Goal: Communication & Community: Participate in discussion

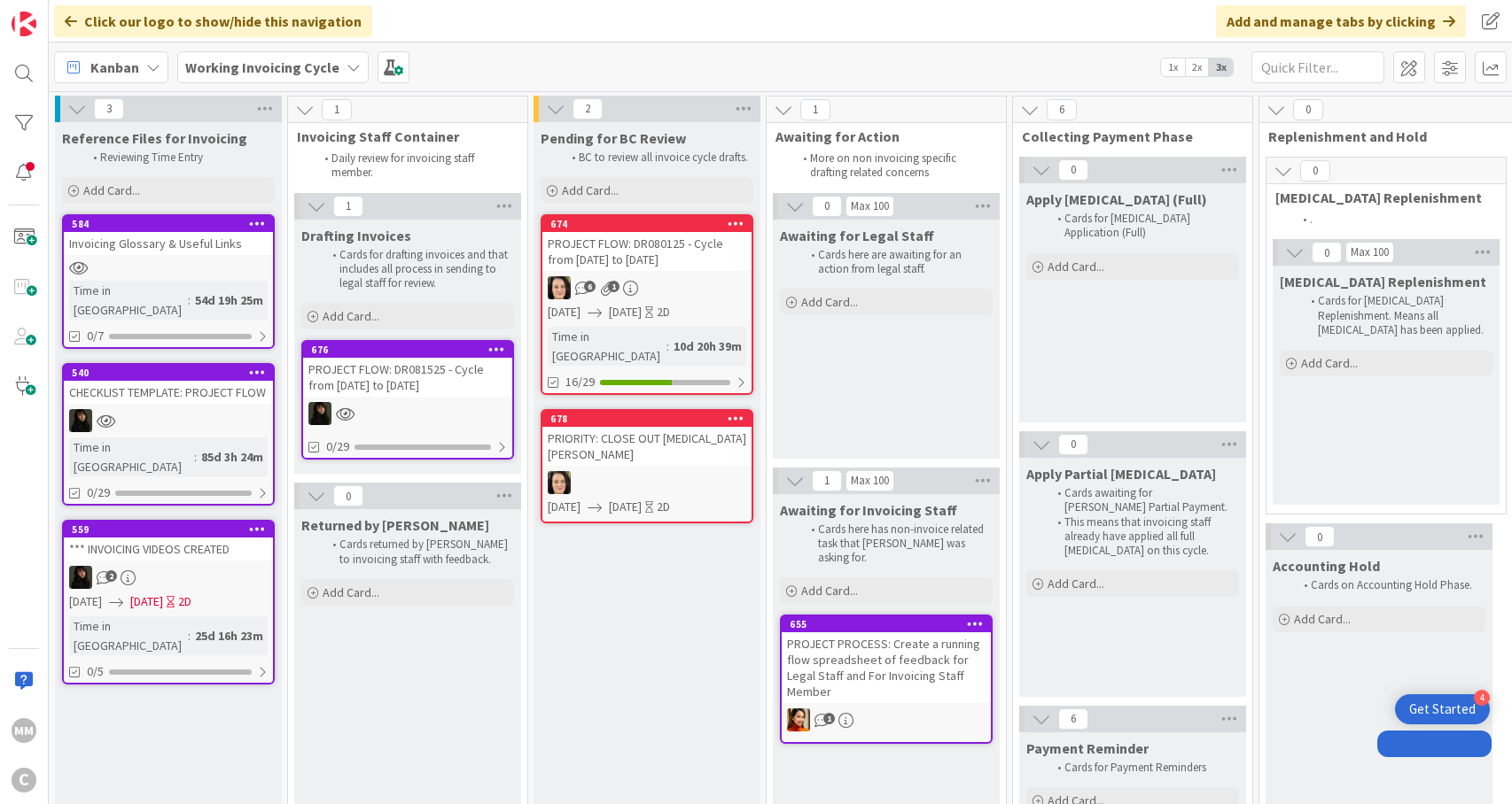
click at [459, 408] on div at bounding box center [407, 413] width 209 height 23
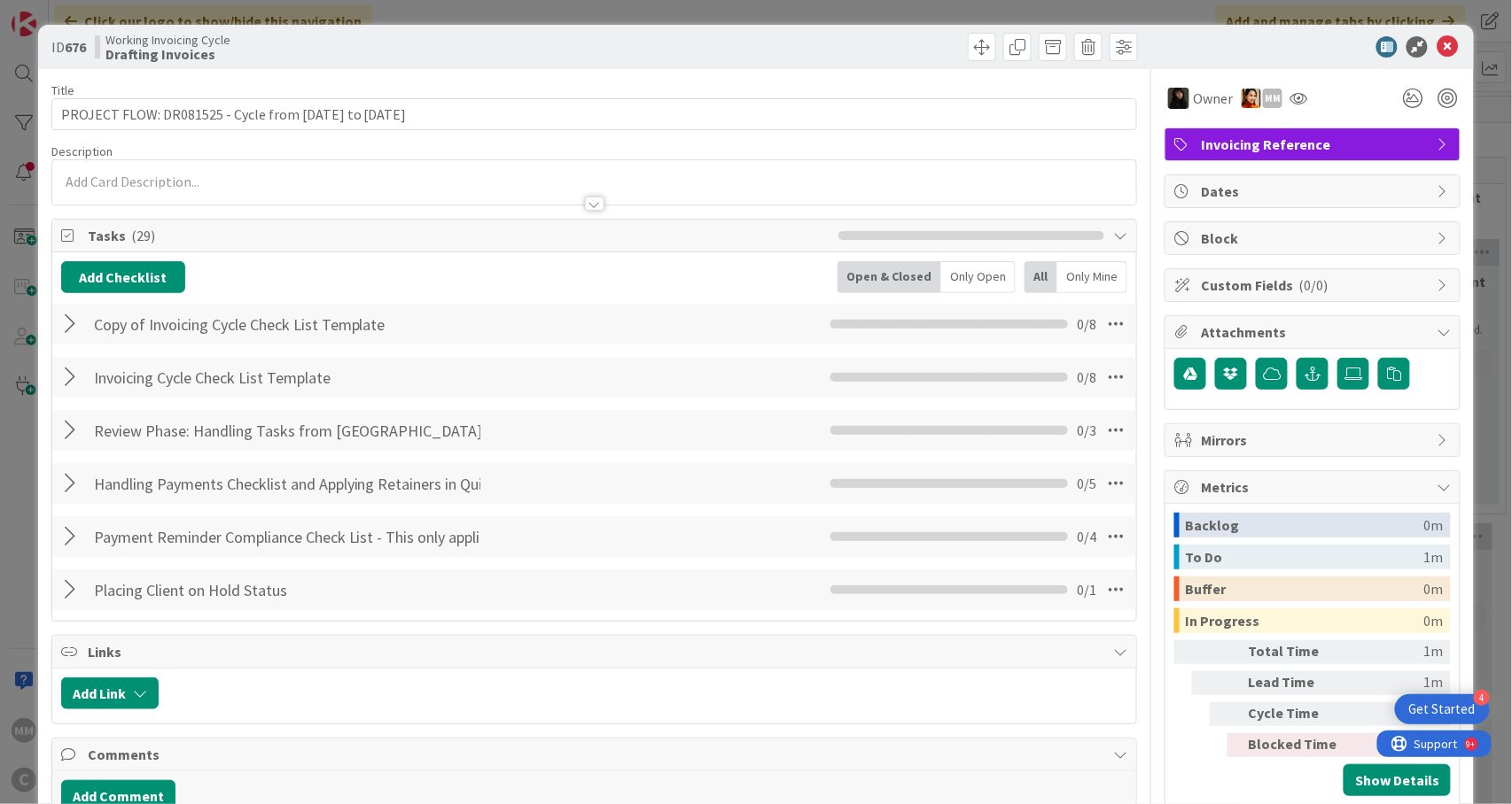
click at [200, 192] on div at bounding box center [595, 195] width 1085 height 19
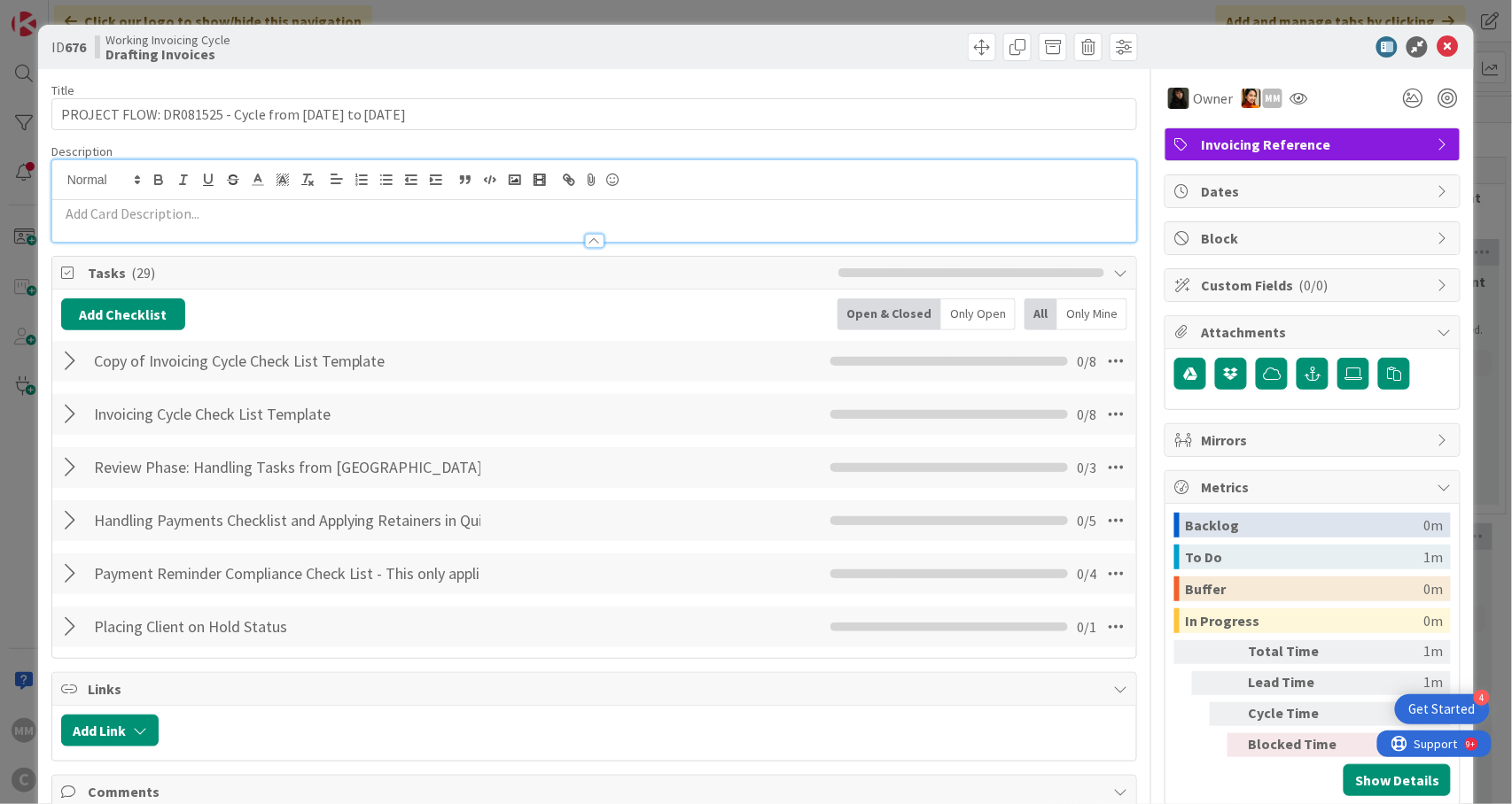
click at [172, 229] on div at bounding box center [595, 232] width 1085 height 19
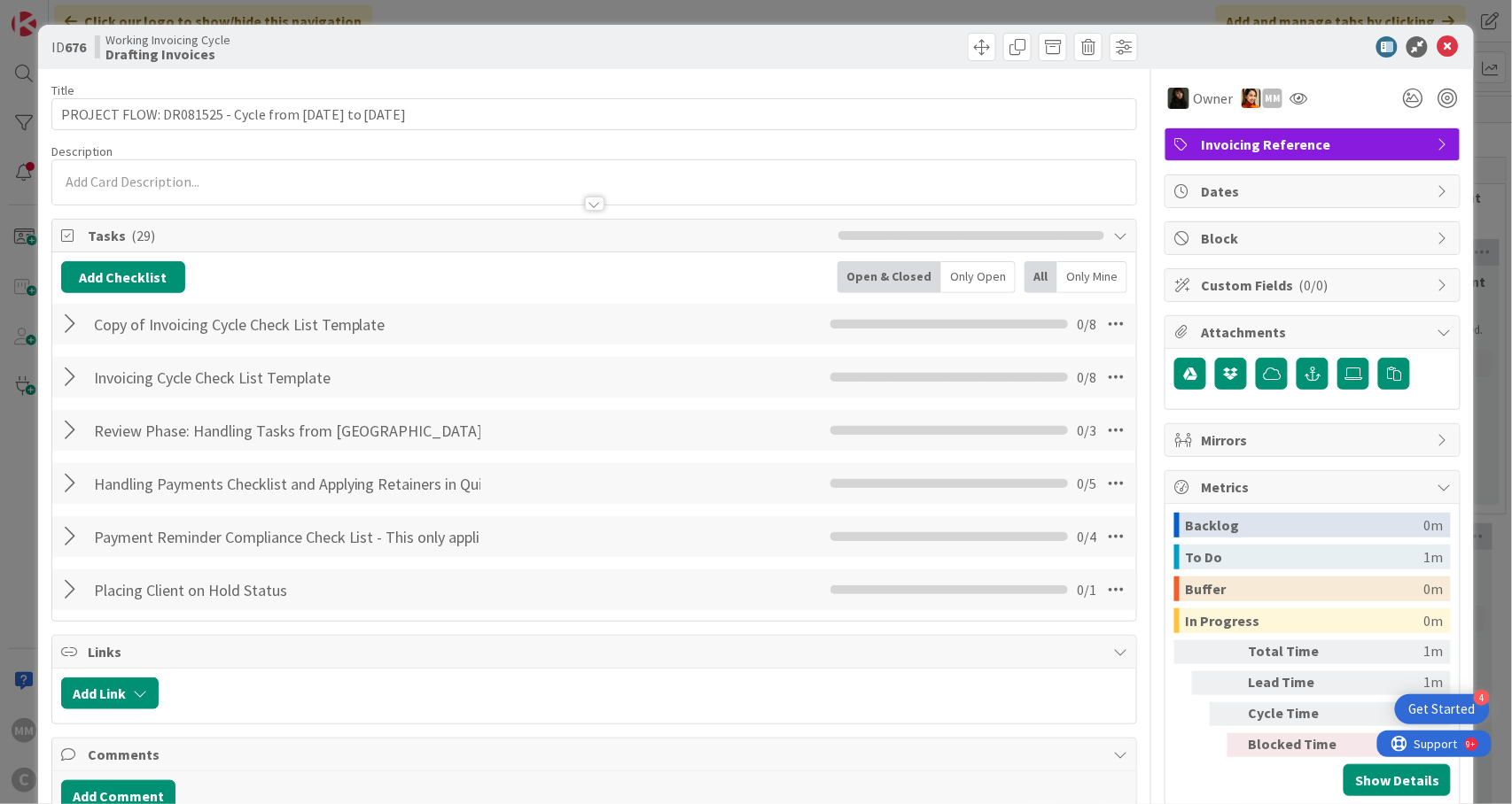
click at [190, 196] on div at bounding box center [595, 195] width 1085 height 19
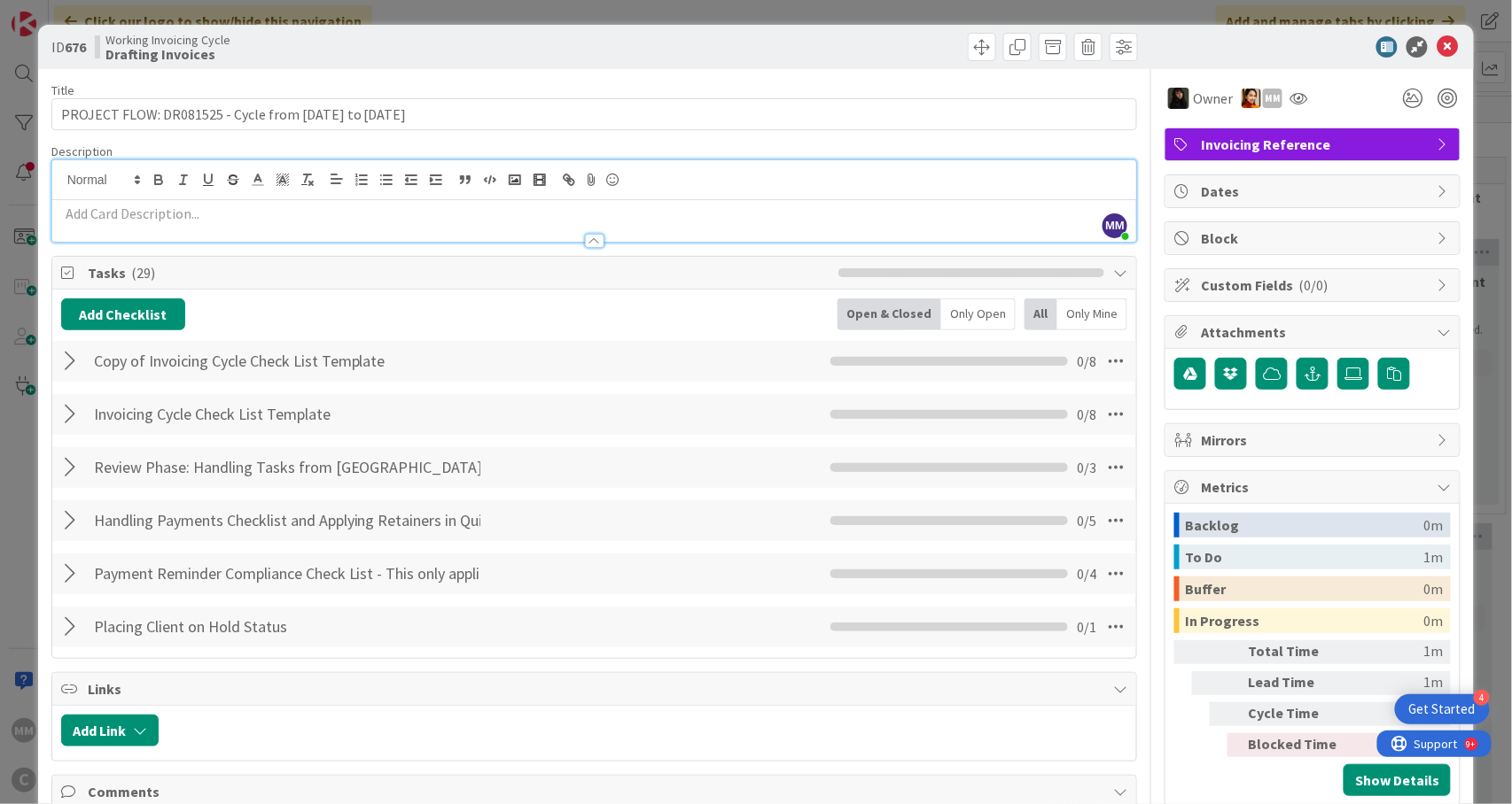
click at [126, 220] on p at bounding box center [595, 214] width 1067 height 20
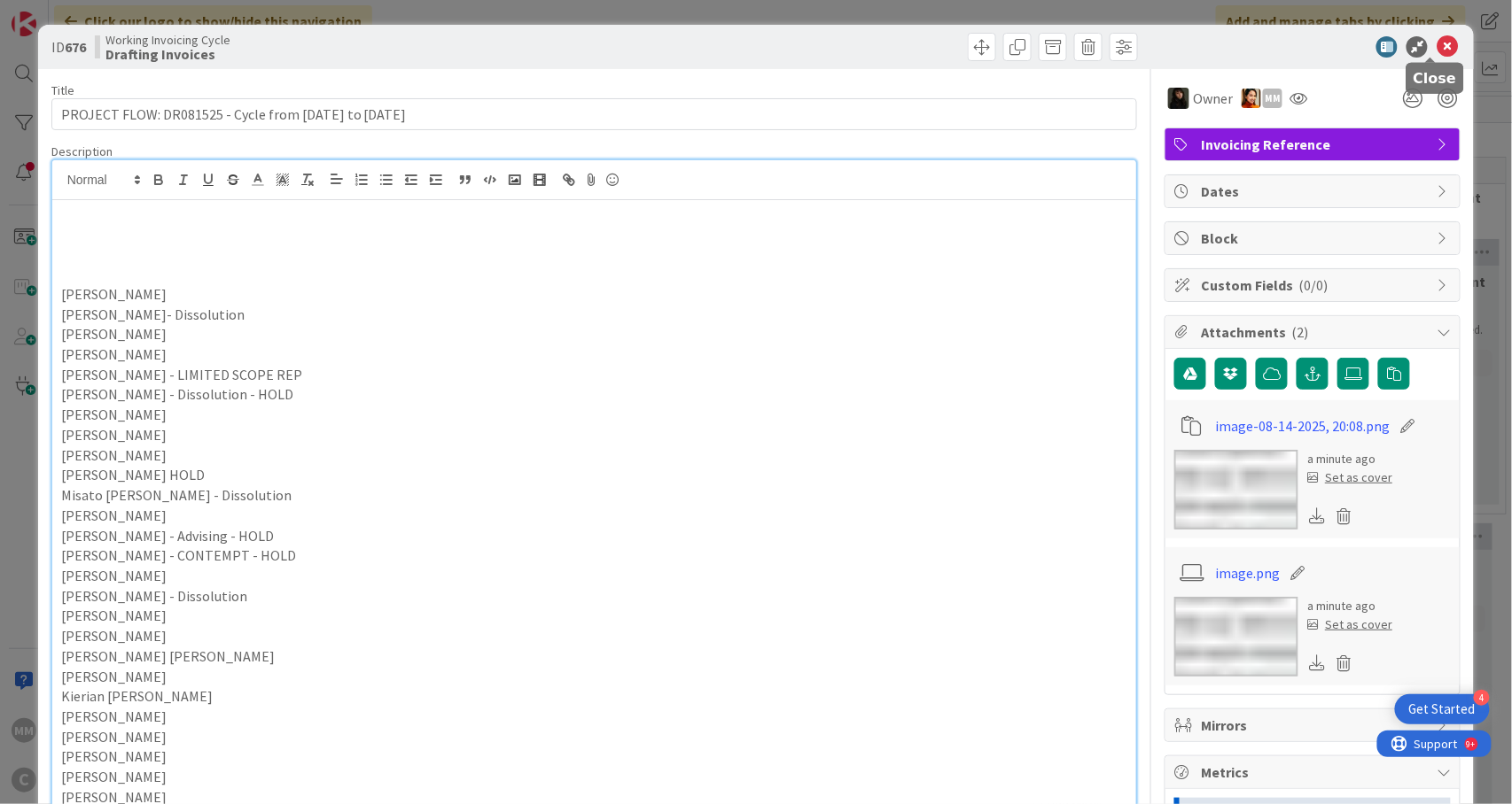
click at [1437, 50] on icon at bounding box center [1447, 46] width 21 height 21
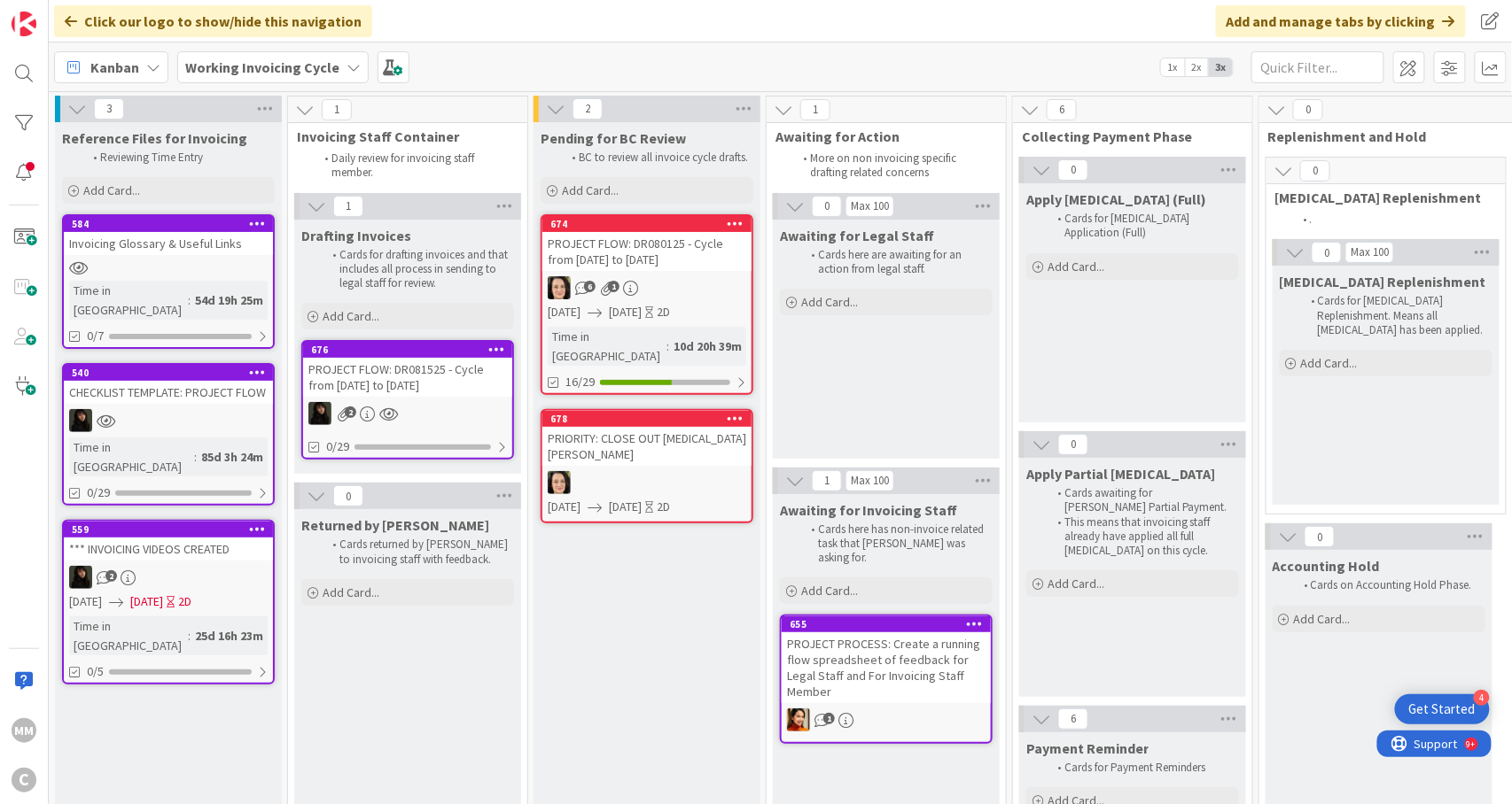
click at [617, 266] on div "PROJECT FLOW: DR080125 - Cycle from [DATE] to [DATE]" at bounding box center [647, 251] width 209 height 39
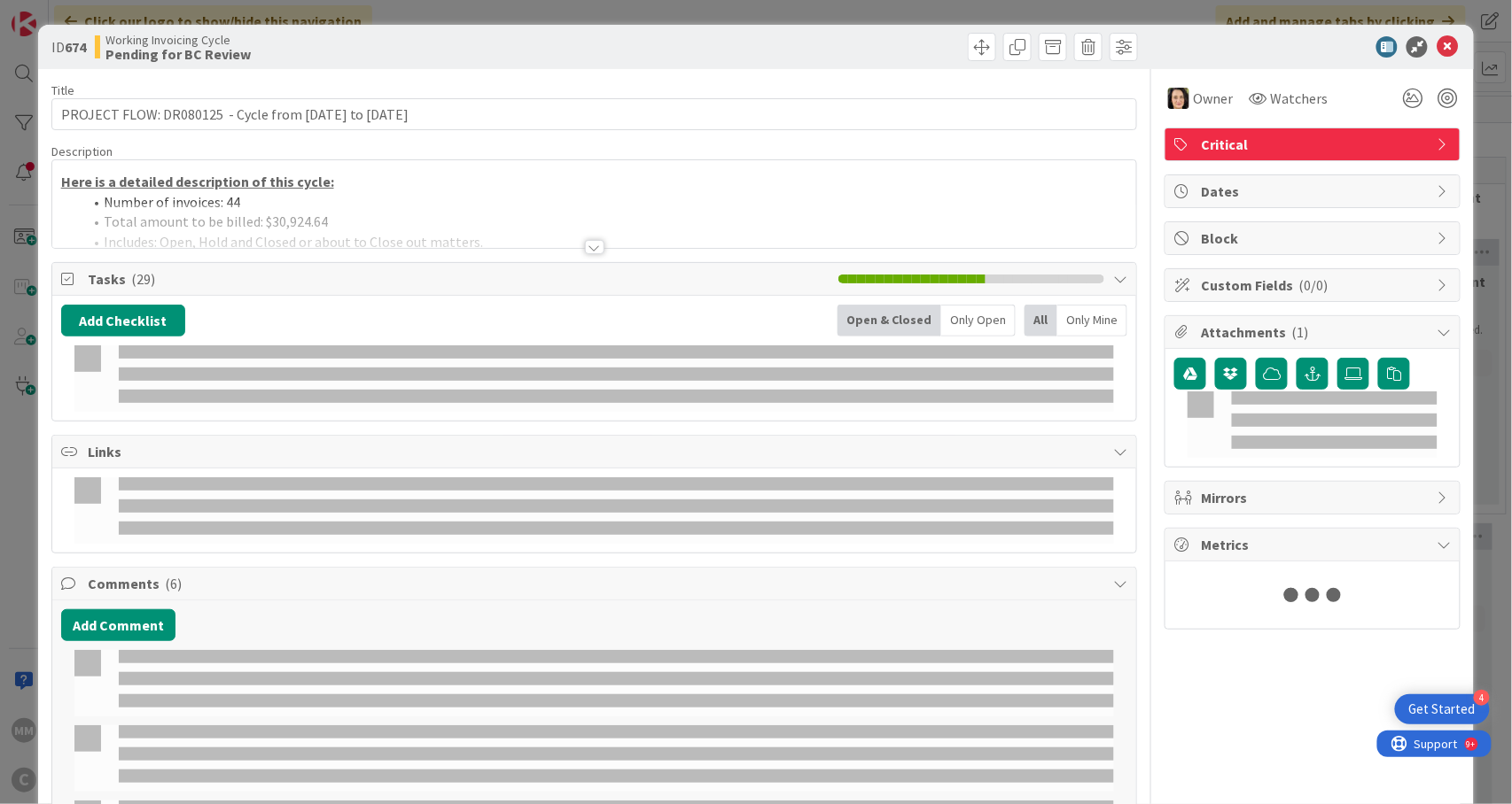
click at [221, 206] on div at bounding box center [595, 225] width 1085 height 45
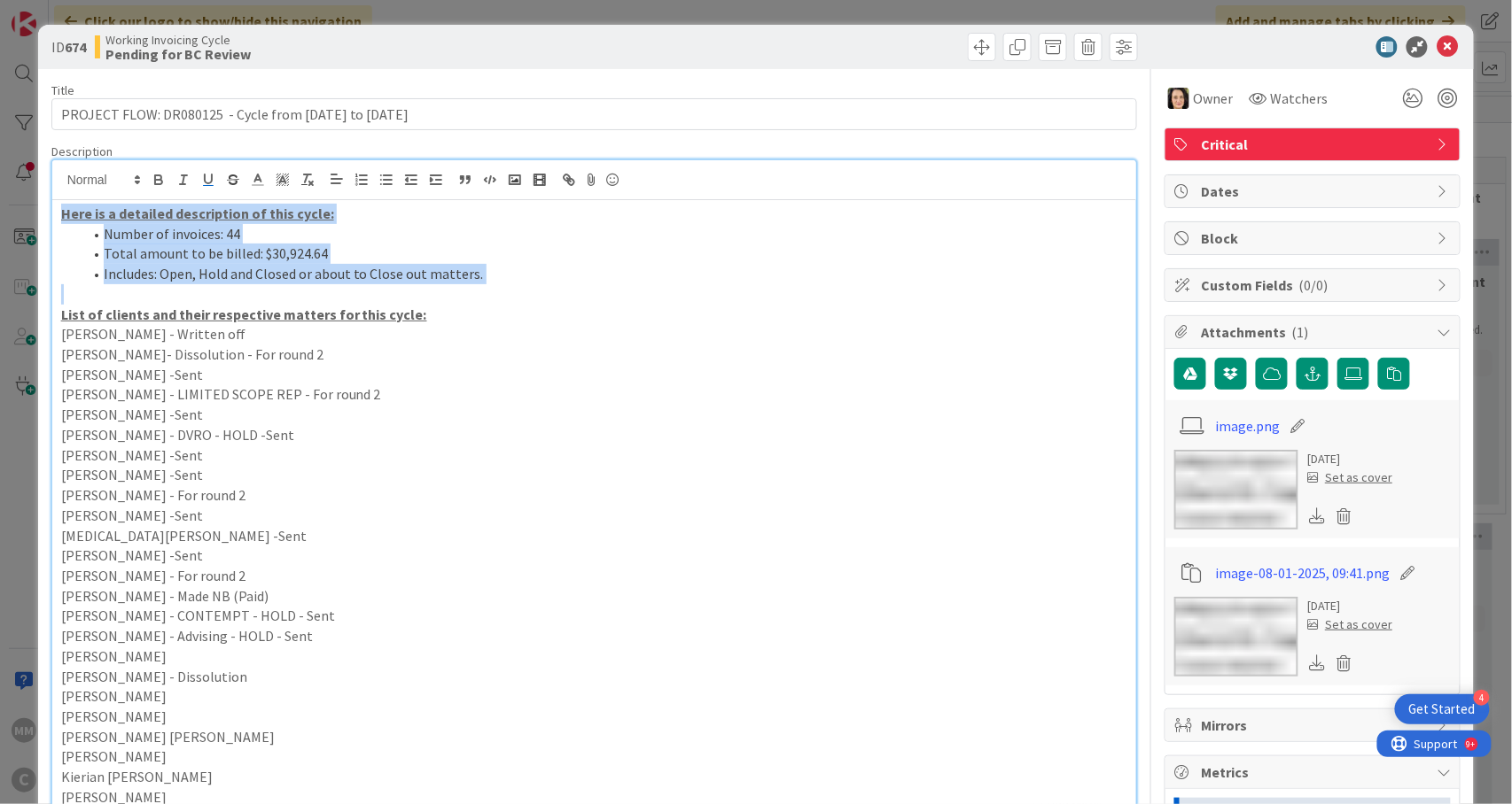
drag, startPoint x: 419, startPoint y: 317, endPoint x: 51, endPoint y: 200, distance: 386.2
click at [52, 200] on div "MM [PERSON_NAME] just joined Here is a detailed description of this cycle: Numb…" at bounding box center [595, 694] width 1085 height 1068
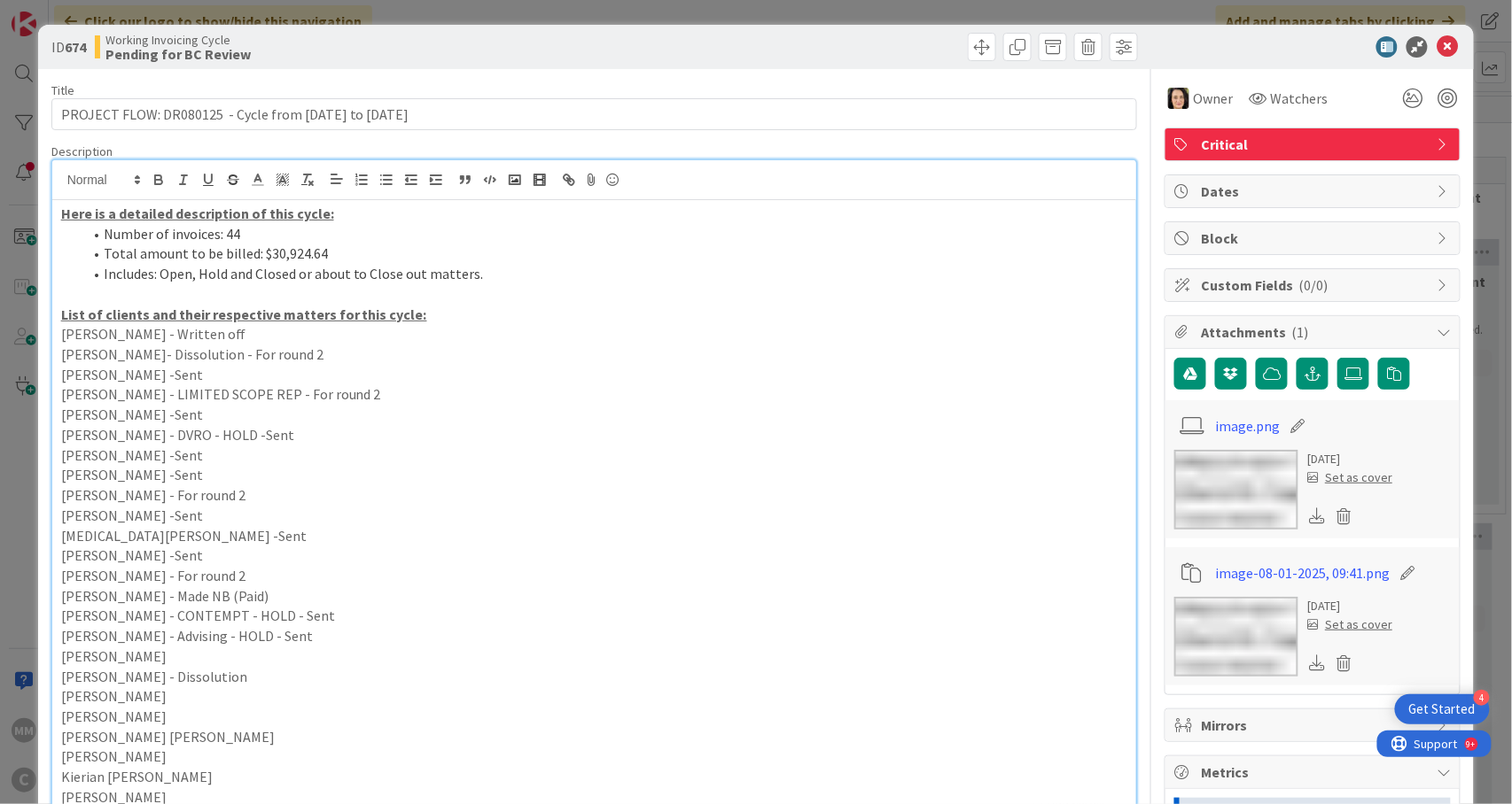
click at [456, 332] on p "[PERSON_NAME] - Written off" at bounding box center [595, 335] width 1067 height 20
drag, startPoint x: 433, startPoint y: 323, endPoint x: 54, endPoint y: 209, distance: 395.8
click at [54, 208] on div "Here is a detailed description of this cycle: Number of invoices: 44 Total amou…" at bounding box center [595, 713] width 1085 height 1028
copy div "Here is a detailed description of this cycle: Number of invoices: 44 Total amou…"
click at [1437, 53] on icon at bounding box center [1447, 46] width 21 height 21
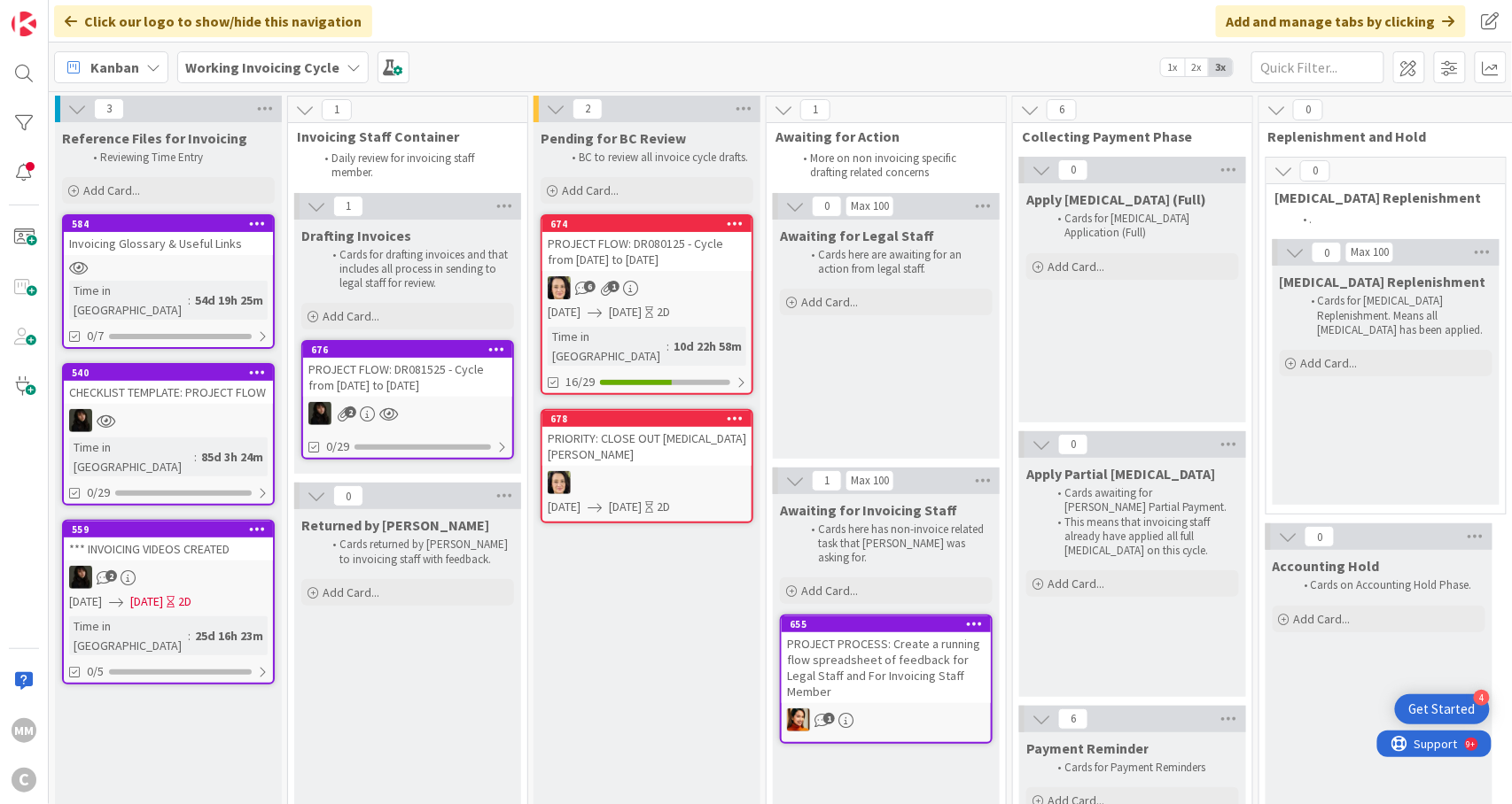
click at [470, 373] on div "PROJECT FLOW: DR081525 - Cycle from [DATE] to [DATE]" at bounding box center [407, 377] width 209 height 39
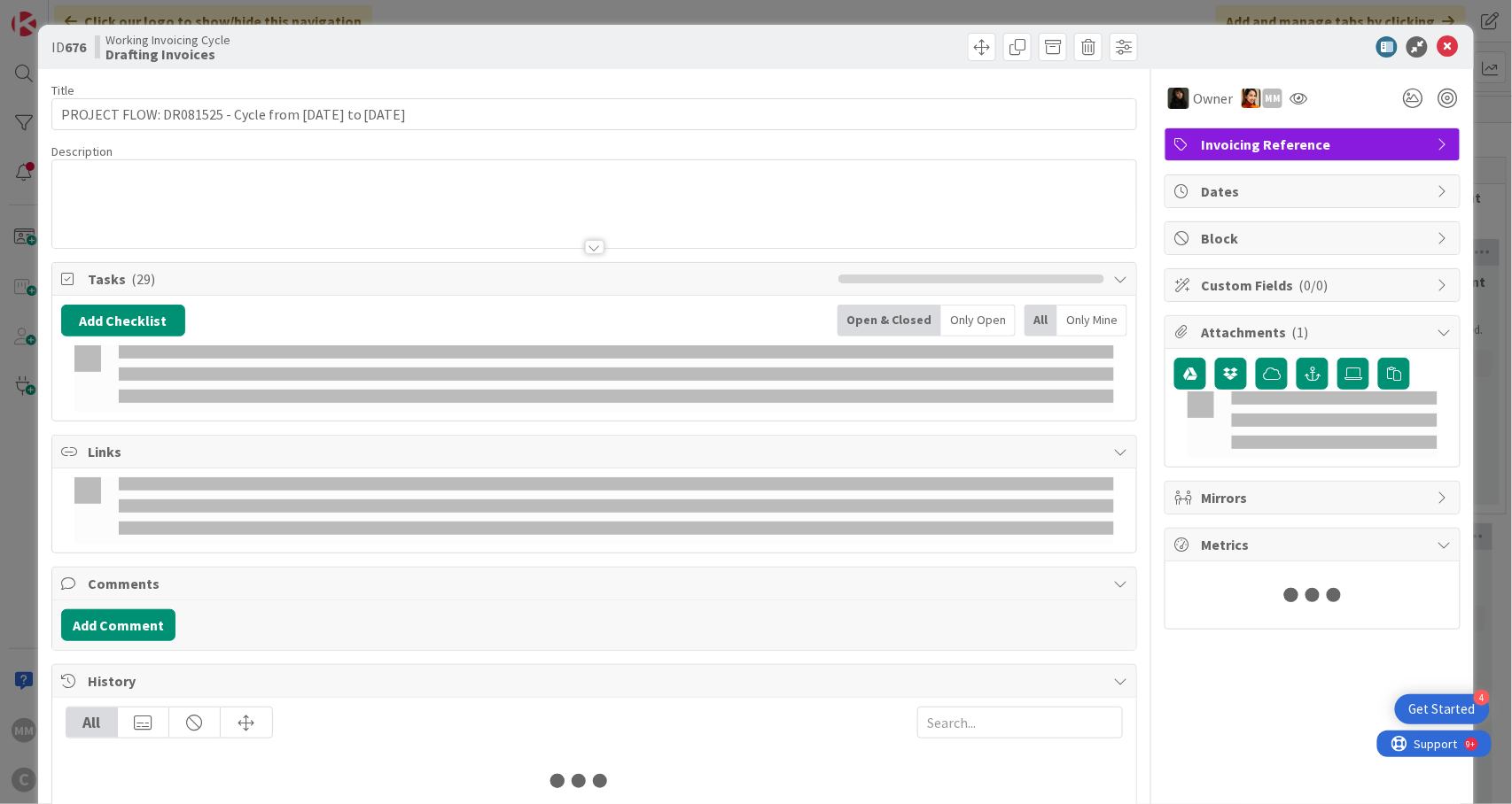
click at [388, 364] on div at bounding box center [594, 379] width 1040 height 67
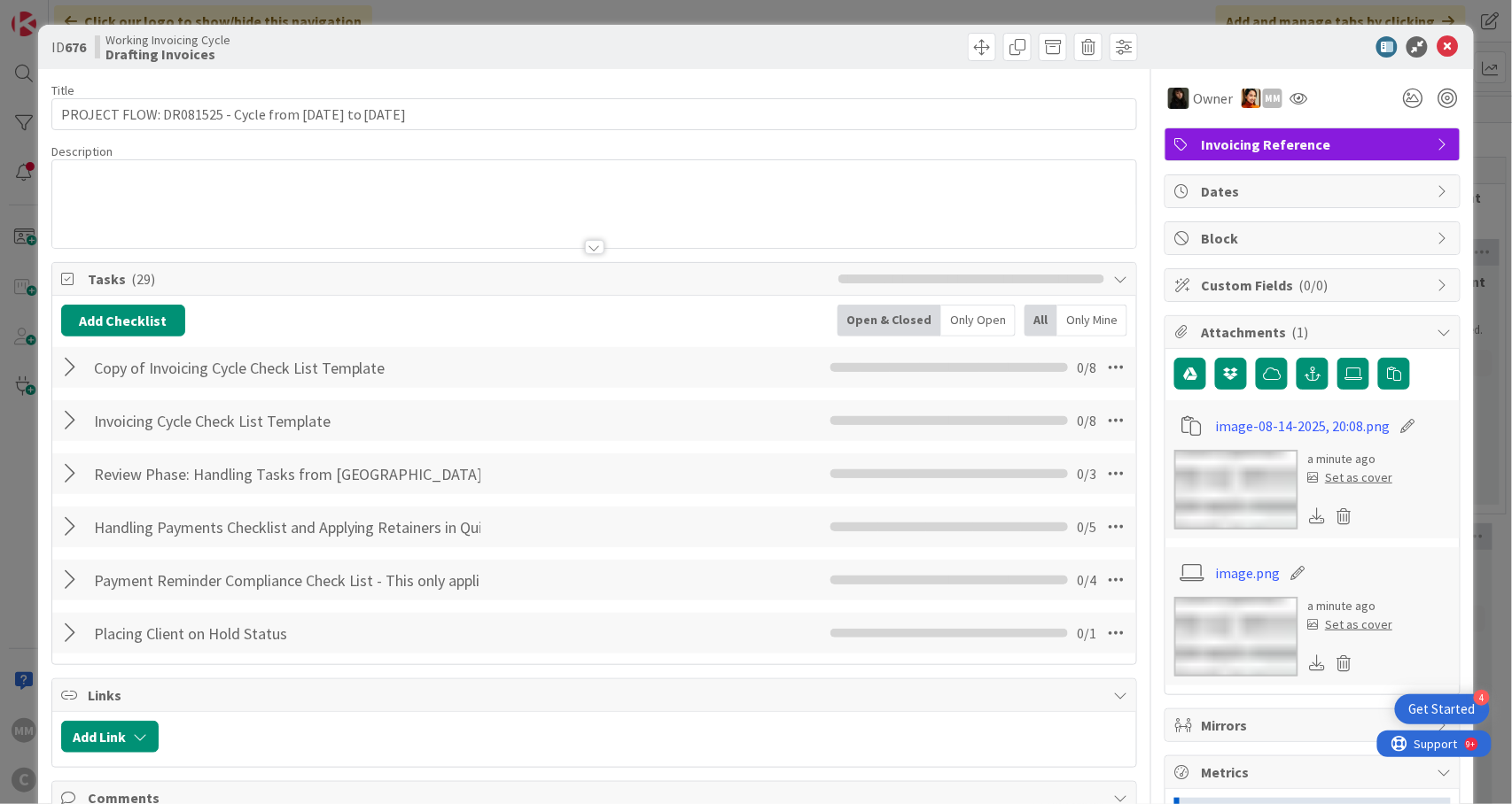
click at [124, 164] on div "[PERSON_NAME] [PERSON_NAME]- Dissolution [PERSON_NAME] [PERSON_NAME] [PERSON_NA…" at bounding box center [595, 205] width 1085 height 88
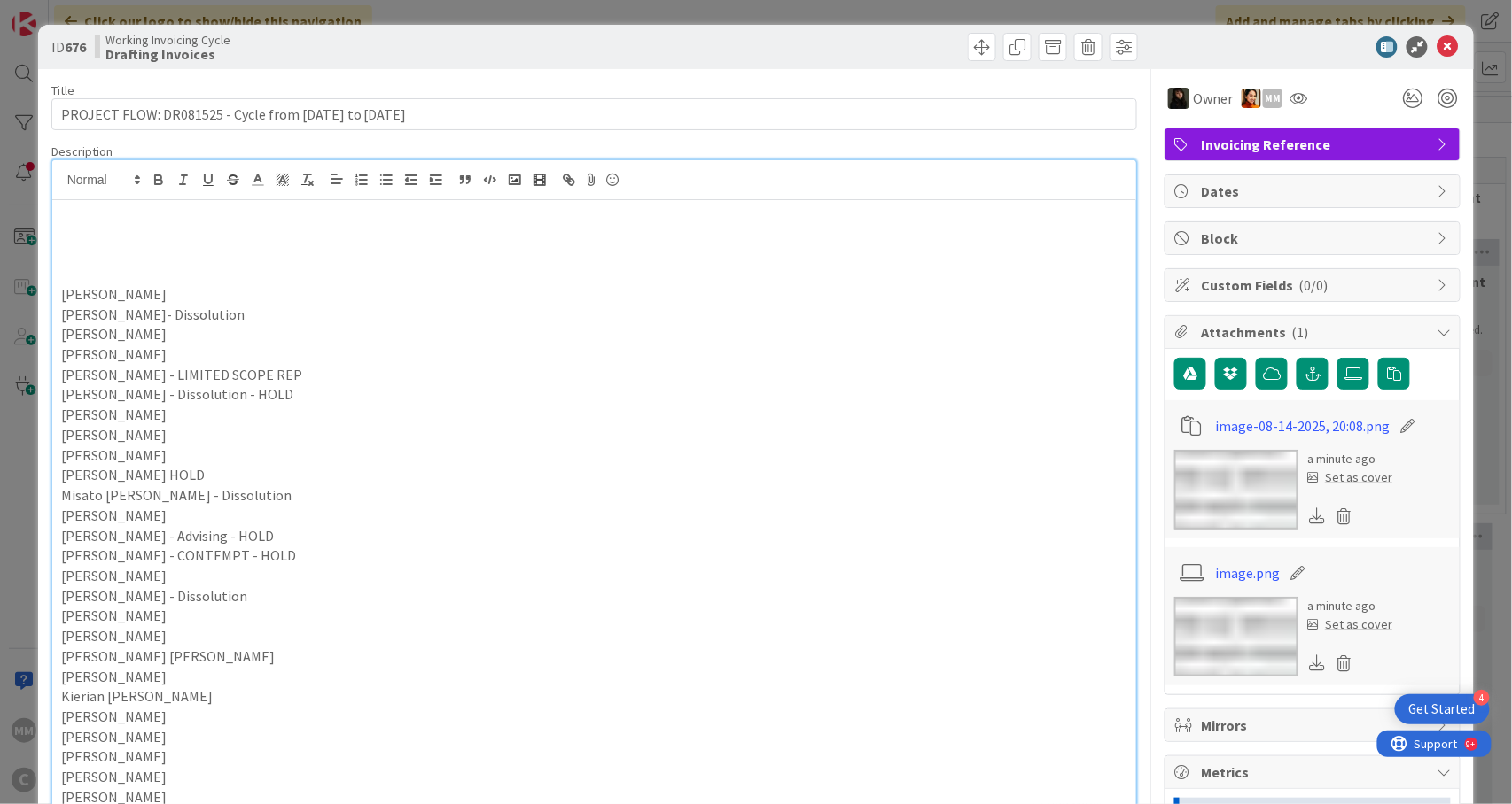
click at [99, 210] on p at bounding box center [595, 214] width 1067 height 20
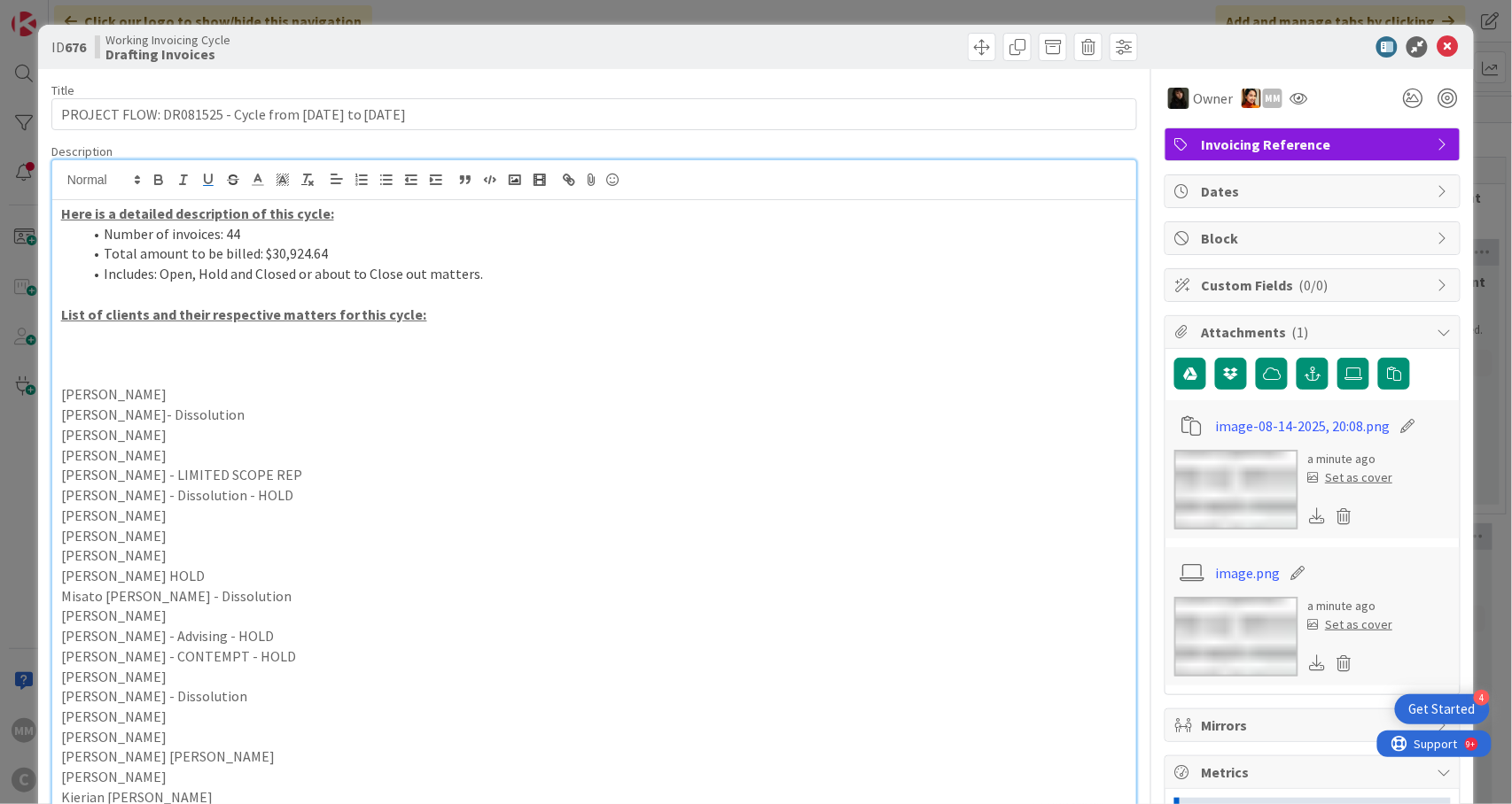
click at [246, 239] on li "Number of invoices: 44" at bounding box center [605, 234] width 1046 height 20
drag, startPoint x: 271, startPoint y: 250, endPoint x: 326, endPoint y: 250, distance: 55.0
click at [326, 250] on li "Total amount to be billed: $30,924.64" at bounding box center [605, 254] width 1046 height 20
click at [175, 348] on p at bounding box center [595, 355] width 1067 height 20
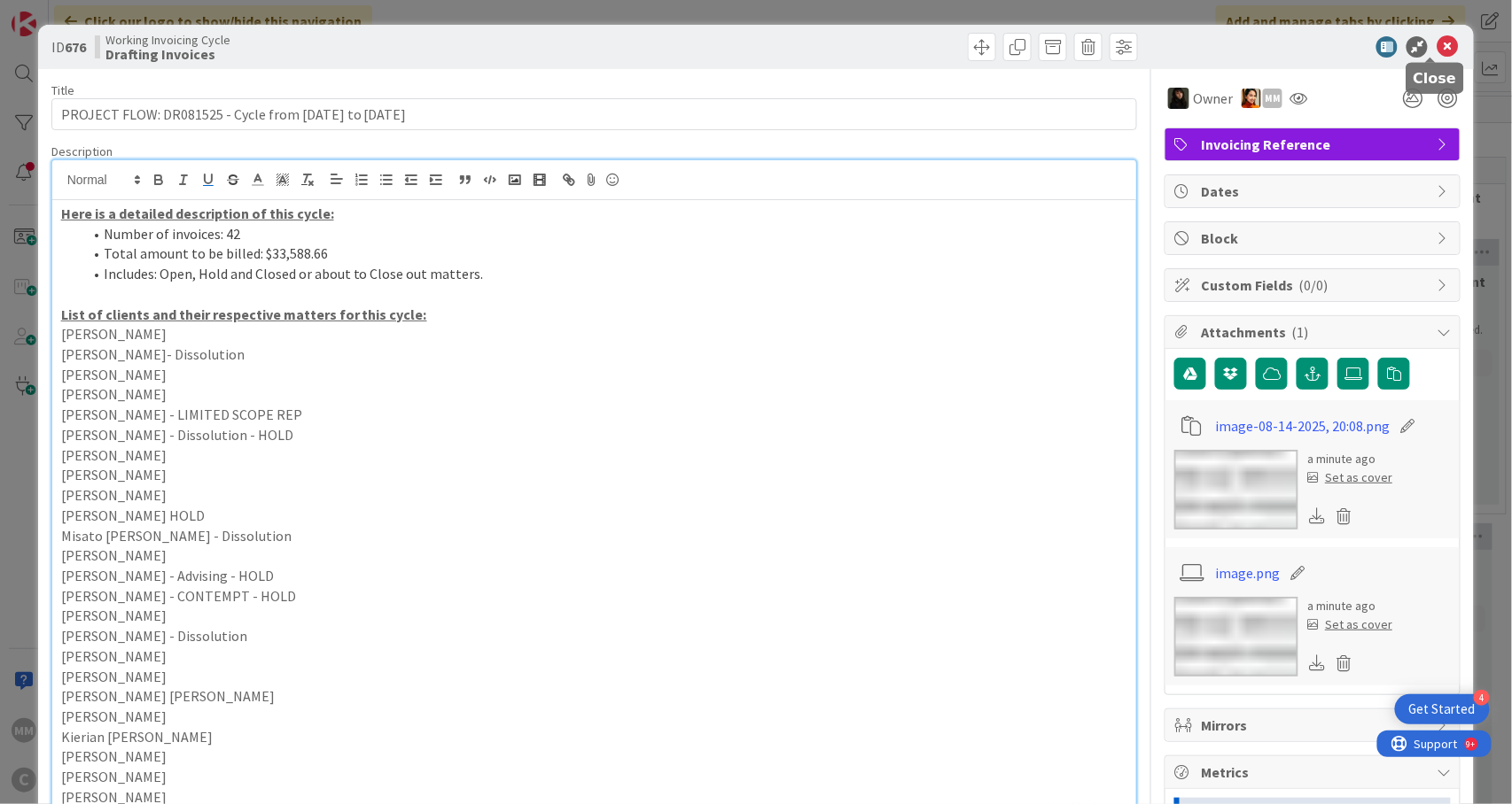
click at [1437, 43] on icon at bounding box center [1447, 46] width 21 height 21
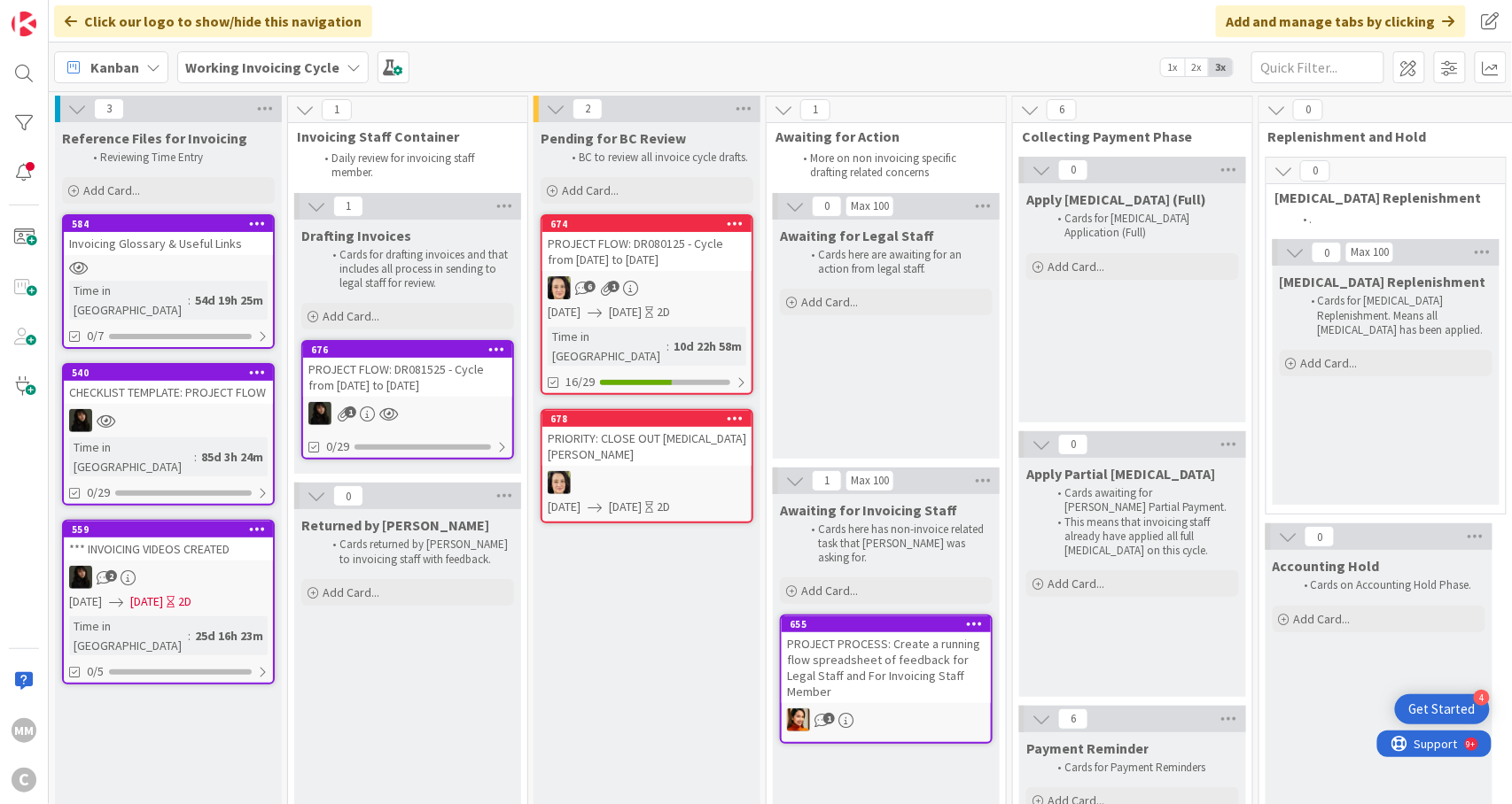
click at [693, 277] on div "6 1" at bounding box center [647, 288] width 209 height 23
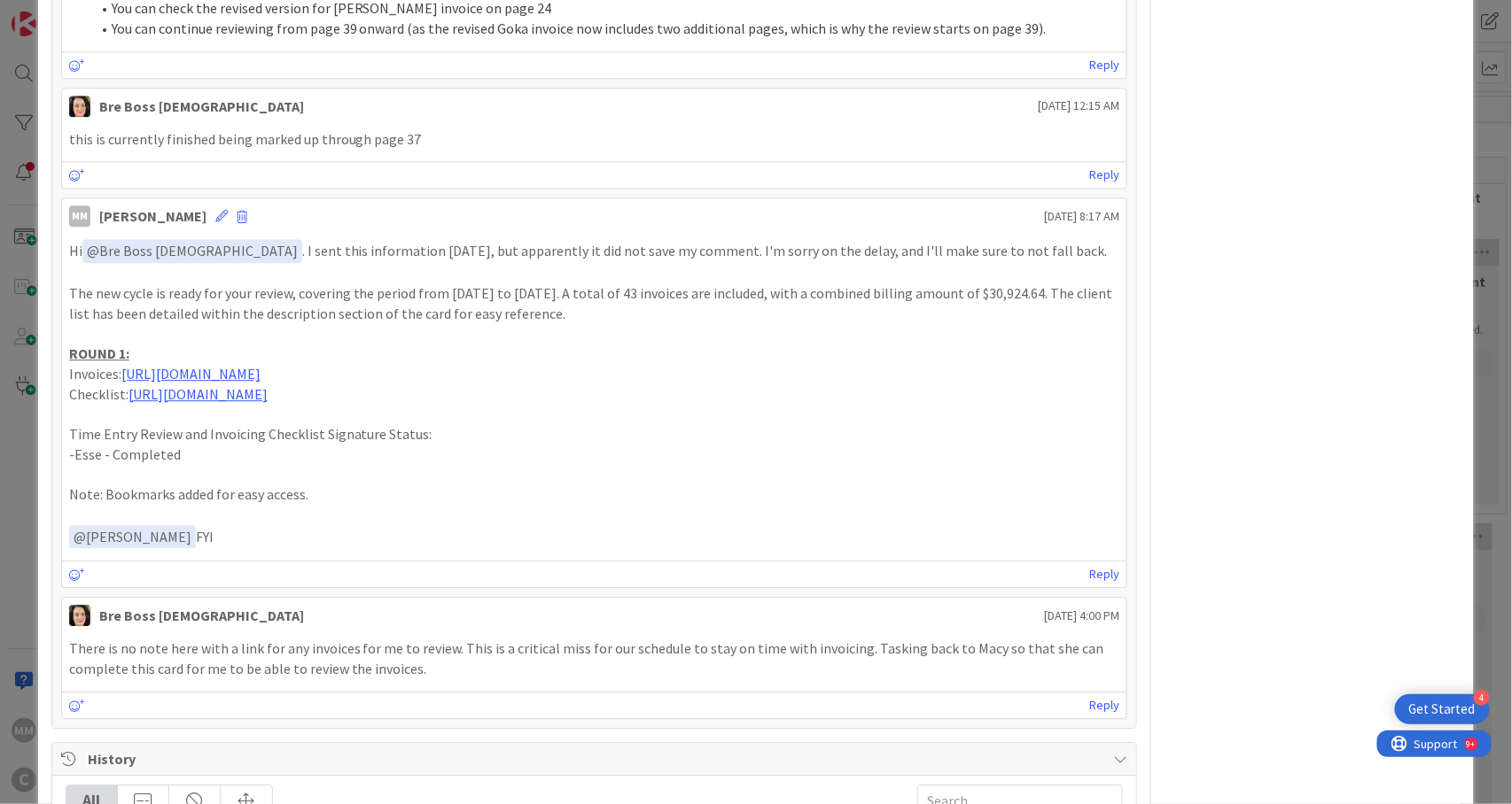
scroll to position [3661, 0]
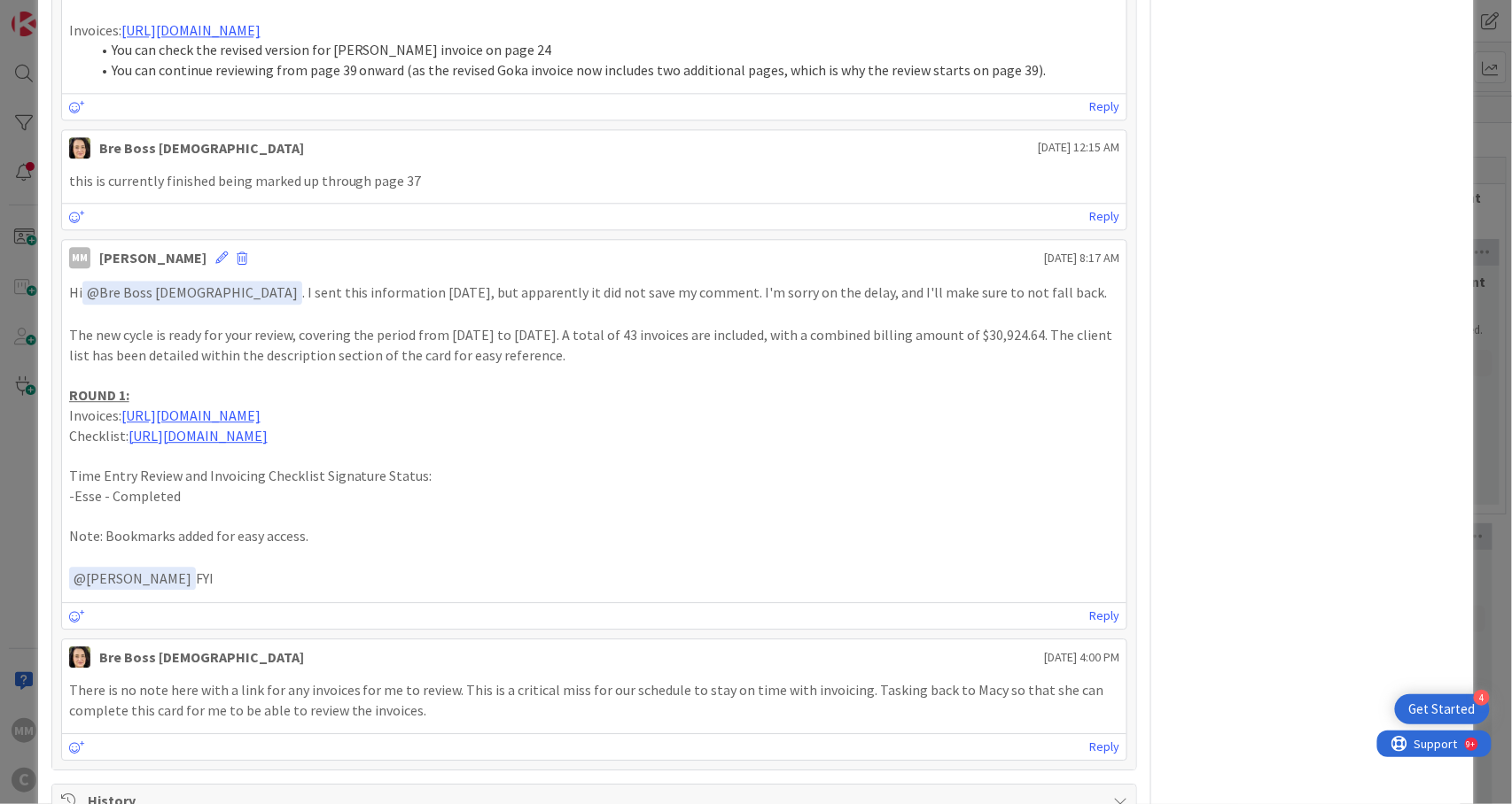
drag, startPoint x: 263, startPoint y: 546, endPoint x: 69, endPoint y: 256, distance: 348.9
click at [69, 281] on div "Hi ﻿ @ Bre Boss [DEMOGRAPHIC_DATA] ﻿ . I sent this information [DATE], but appa…" at bounding box center [595, 435] width 1051 height 310
copy div "Hi ﻿ @ Bre Boss [DEMOGRAPHIC_DATA] ﻿ . I sent this information [DATE], but appa…"
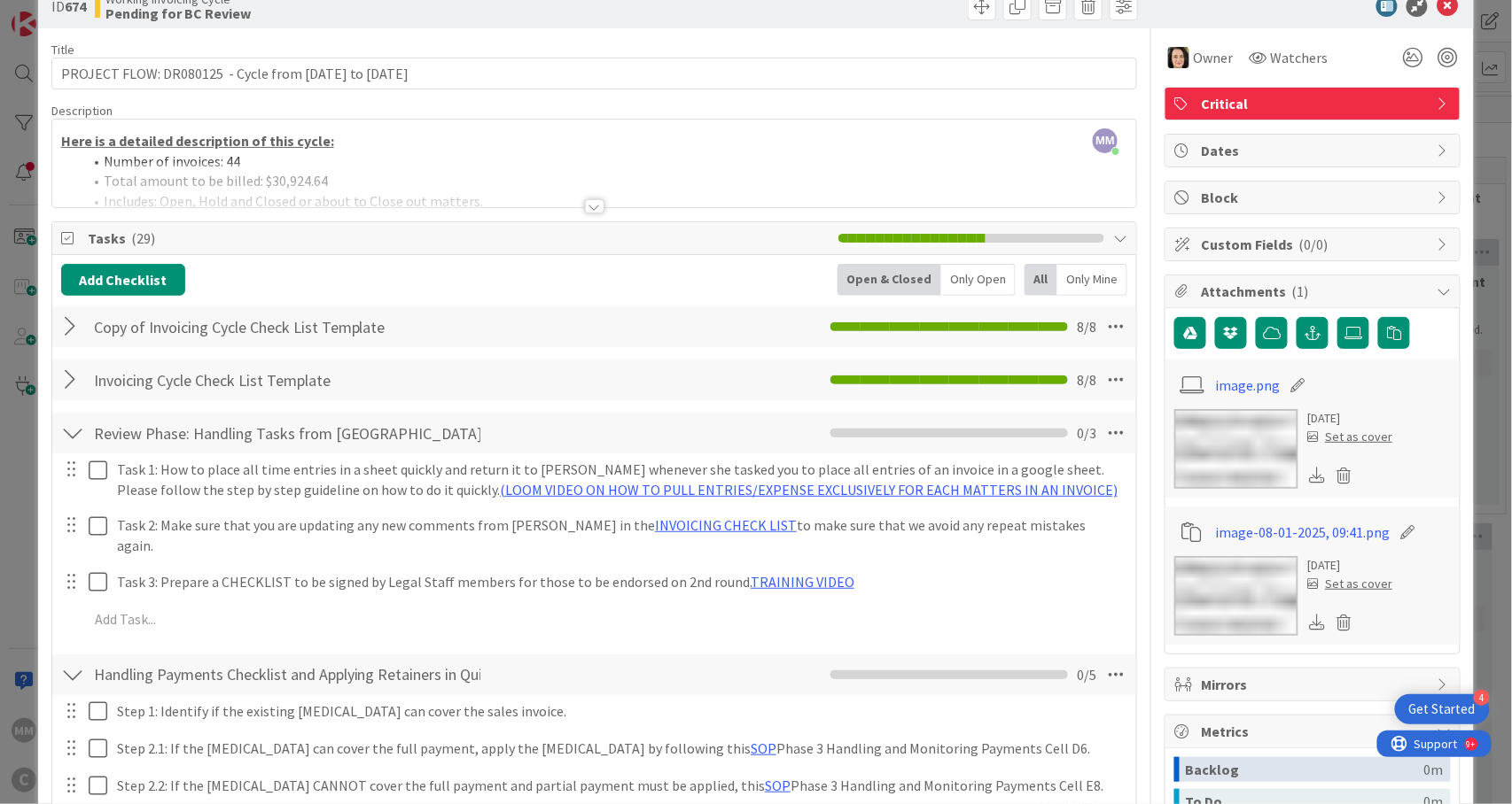
scroll to position [0, 0]
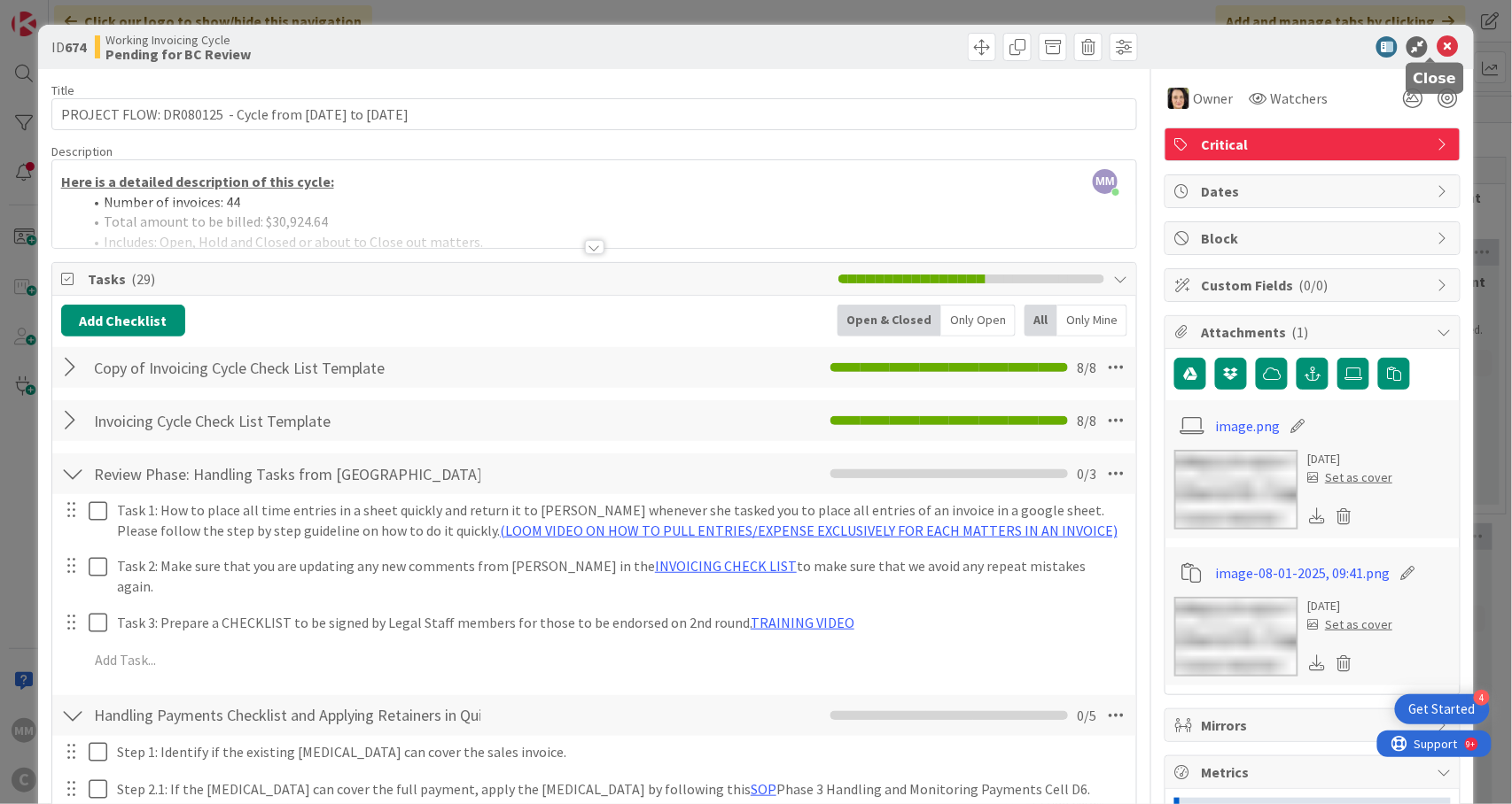
click at [1437, 50] on icon at bounding box center [1447, 46] width 21 height 21
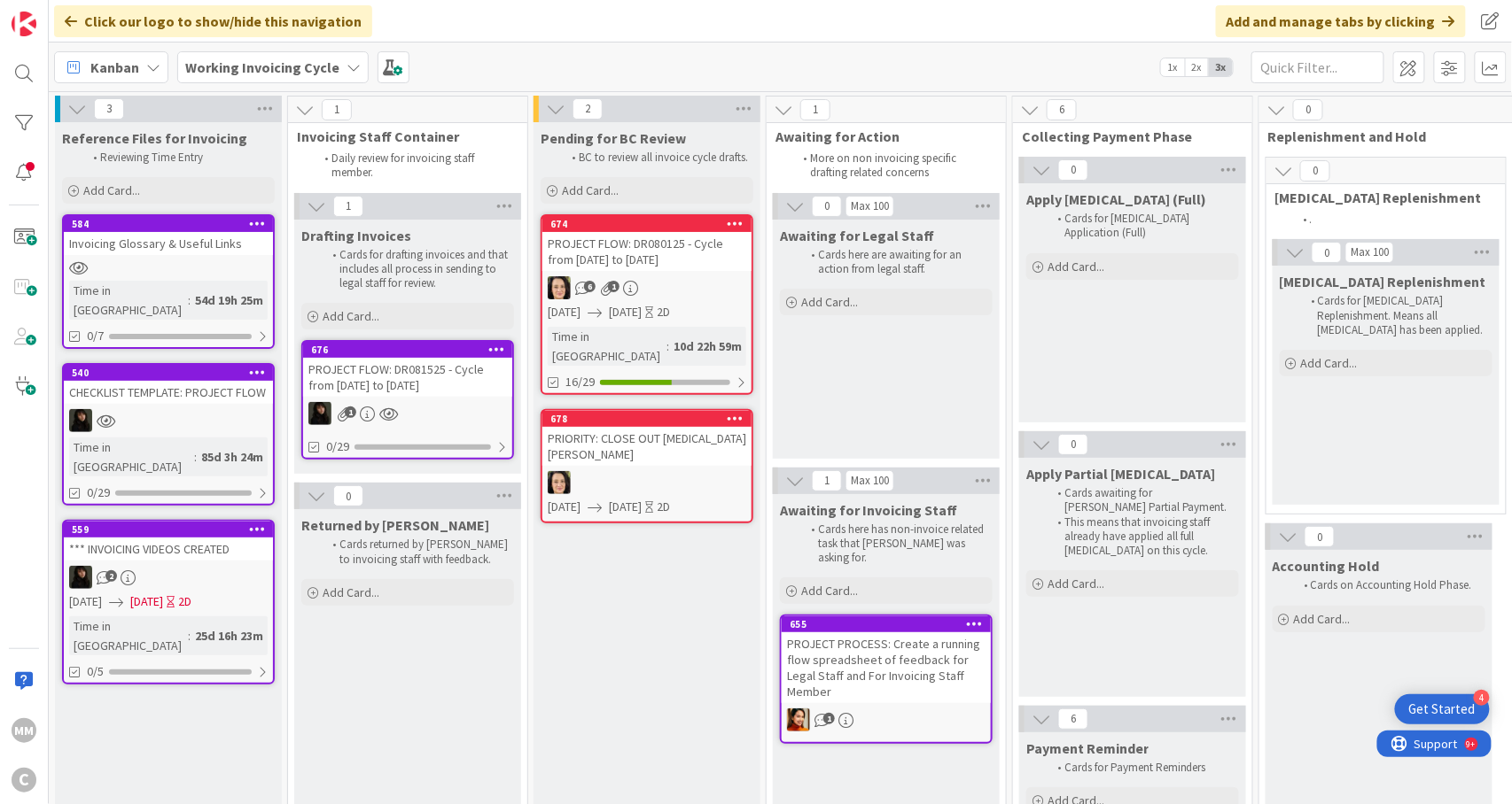
click at [417, 392] on div "PROJECT FLOW: DR081525 - Cycle from [DATE] to [DATE]" at bounding box center [407, 377] width 209 height 39
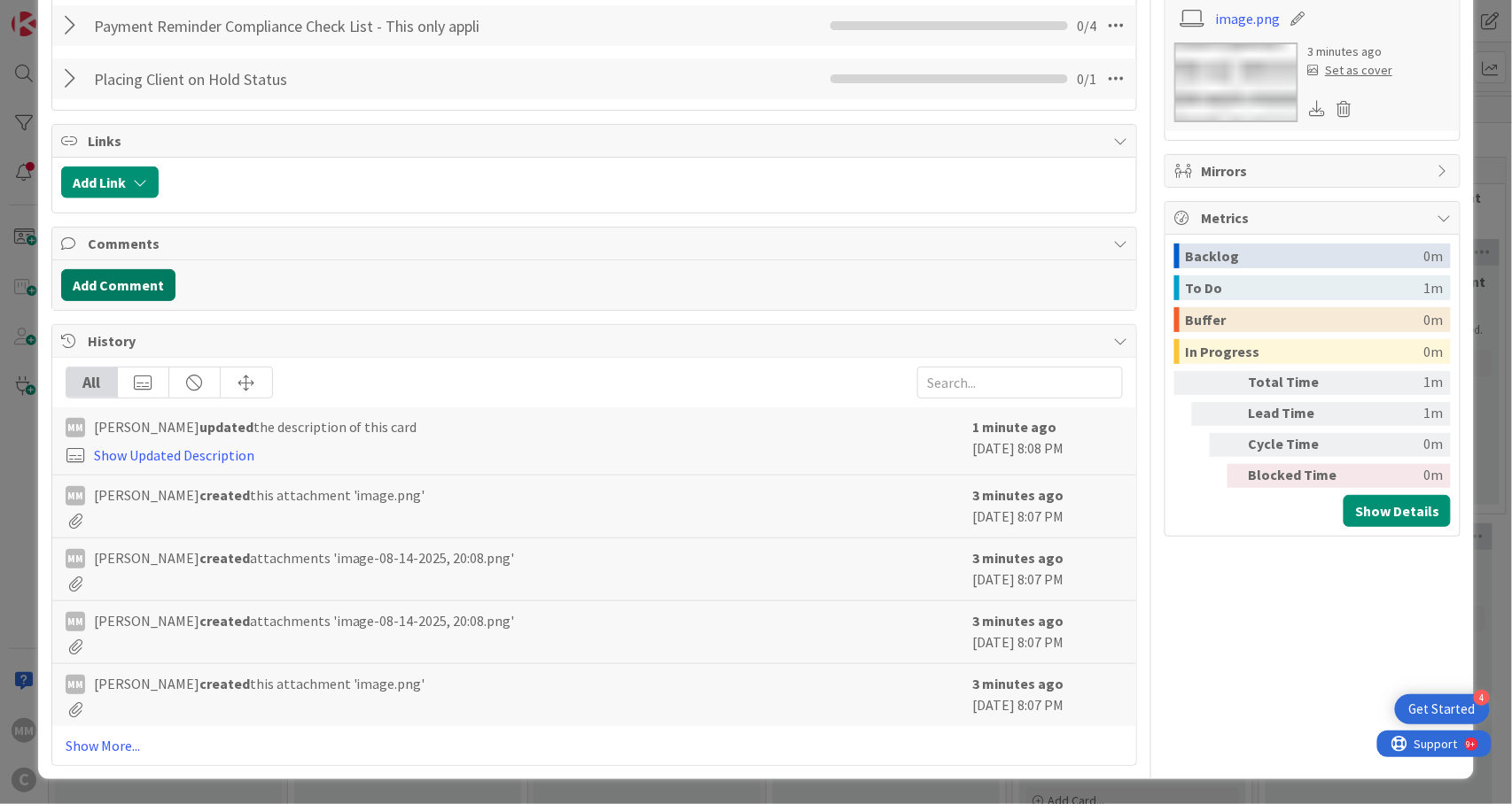
click at [146, 288] on button "Add Comment" at bounding box center [118, 286] width 114 height 32
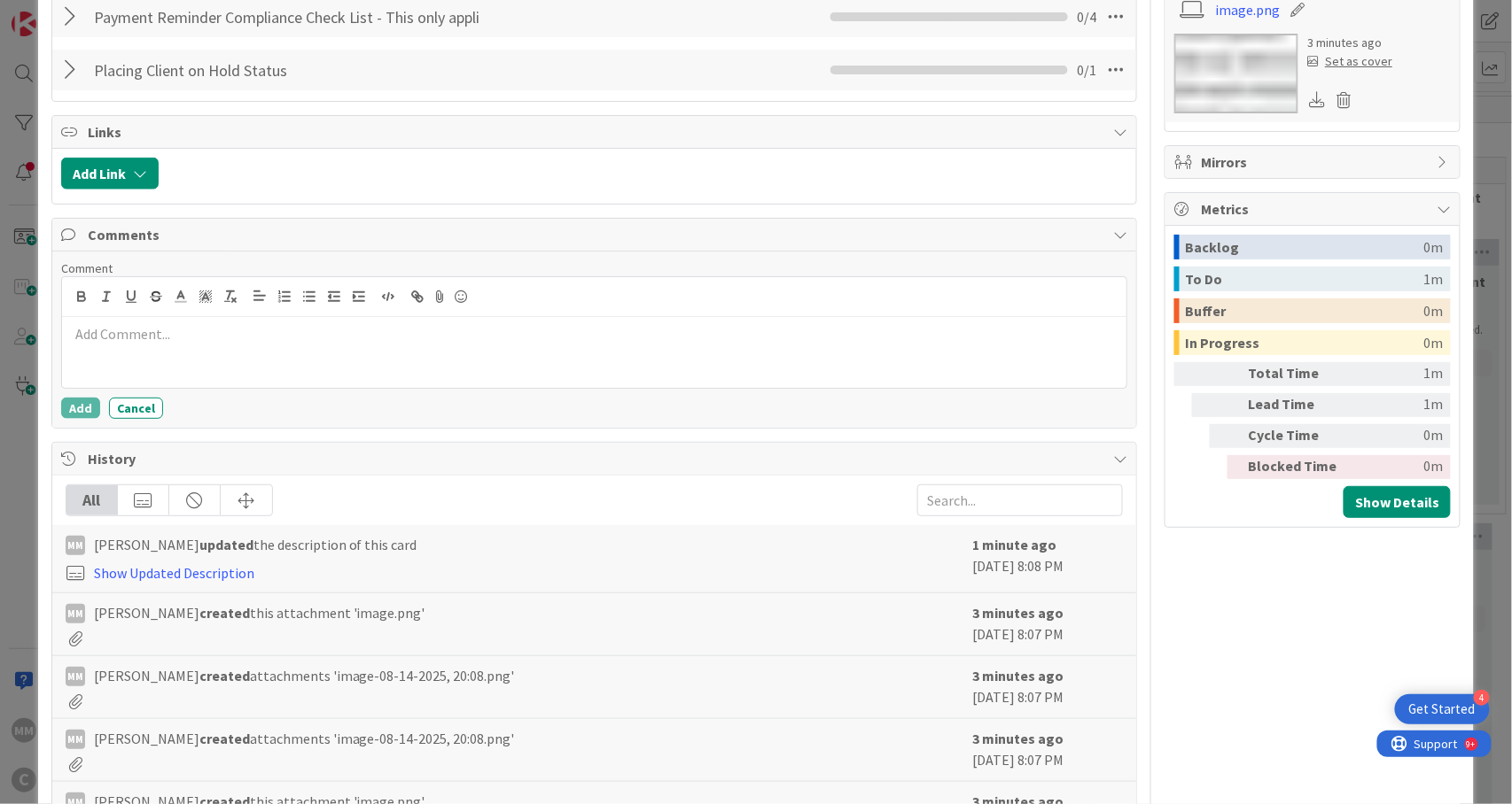
click at [133, 342] on p at bounding box center [595, 335] width 1051 height 20
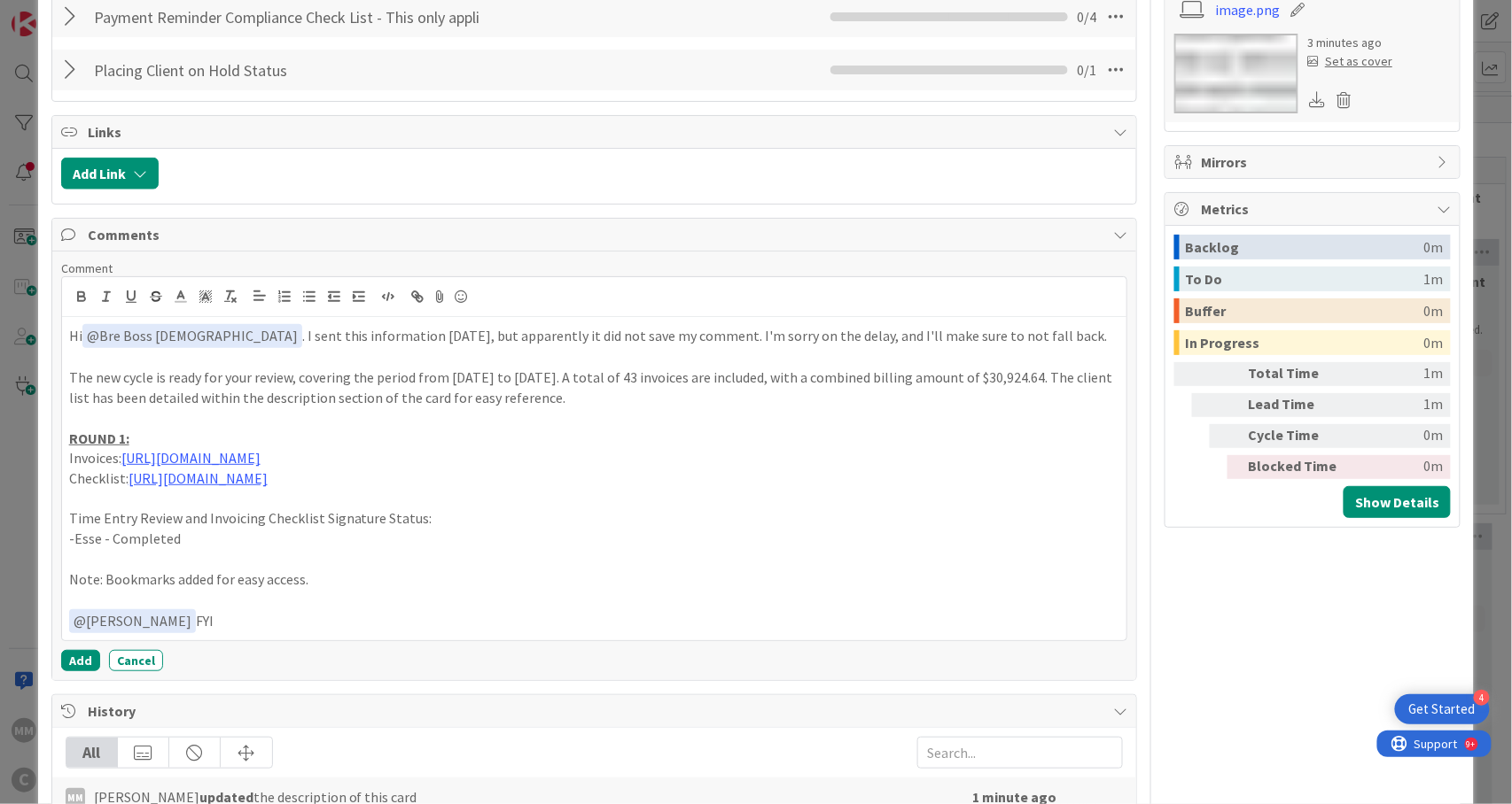
click at [188, 341] on p "Hi ﻿ @ Bre Boss [DEMOGRAPHIC_DATA] ﻿ . I sent this information [DATE], but appa…" at bounding box center [595, 337] width 1051 height 24
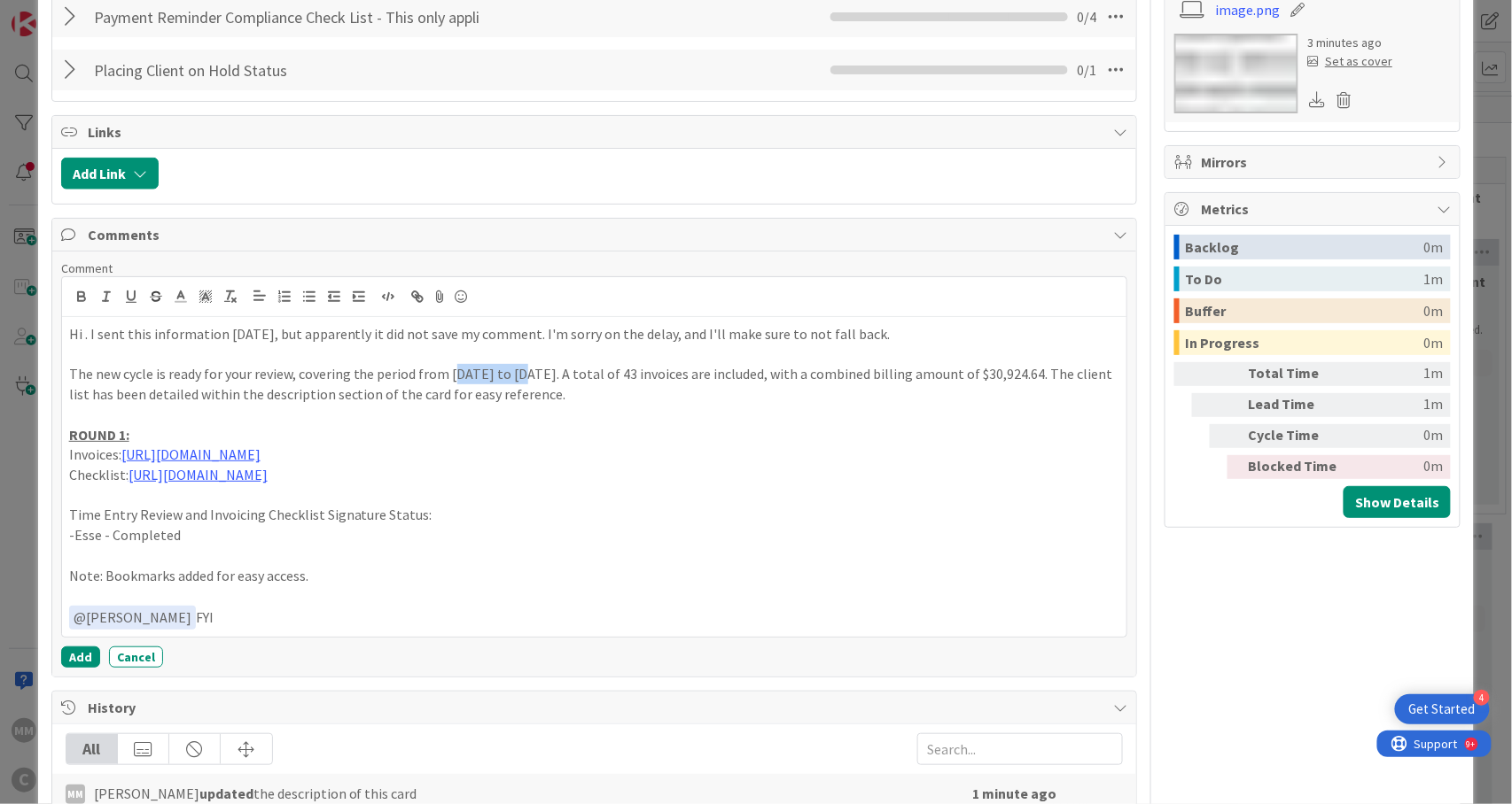
drag, startPoint x: 452, startPoint y: 377, endPoint x: 514, endPoint y: 384, distance: 62.4
click at [514, 384] on p "The new cycle is ready for your review, covering the period from [DATE] to [DAT…" at bounding box center [595, 385] width 1051 height 40
click at [484, 378] on p "The new cycle is ready for your review, covering the period from [DATE]. A tota…" at bounding box center [595, 385] width 1051 height 40
click at [498, 381] on p "The new cycle is ready for your review, covering the period from [DATE]. A tota…" at bounding box center [595, 385] width 1051 height 40
click at [665, 378] on p "The new cycle is ready for your review, covering the period from [DATE] to [DAT…" at bounding box center [595, 385] width 1051 height 40
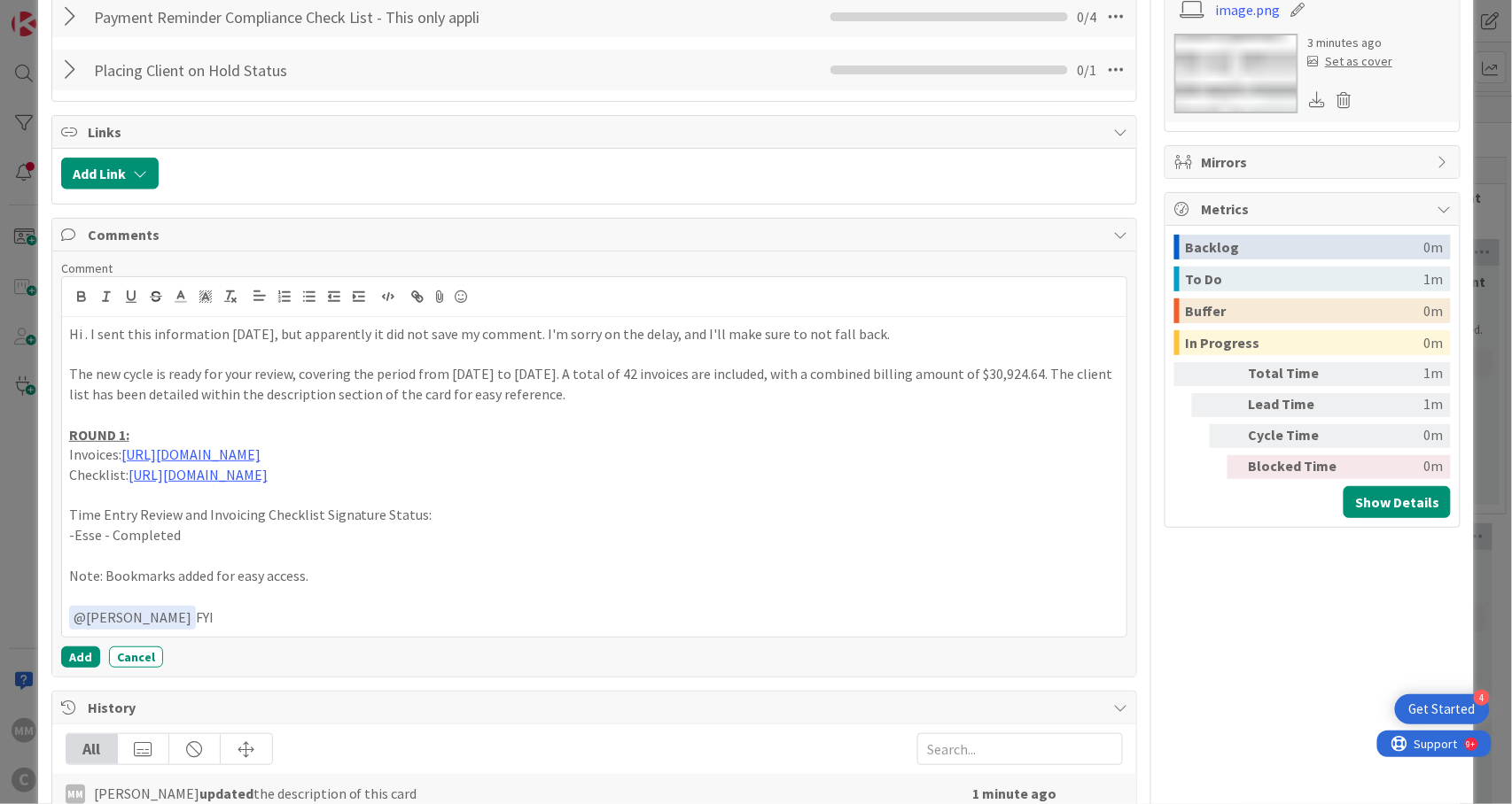
click at [1019, 381] on p "The new cycle is ready for your review, covering the period from [DATE] to [DAT…" at bounding box center [595, 385] width 1051 height 40
drag, startPoint x: 490, startPoint y: 462, endPoint x: 129, endPoint y: 460, distance: 361.0
click at [129, 460] on p "Invoices: [URL][DOMAIN_NAME]" at bounding box center [595, 454] width 1051 height 20
drag, startPoint x: 532, startPoint y: 478, endPoint x: 131, endPoint y: 478, distance: 401.0
click at [131, 478] on p "Checklist: [URL][DOMAIN_NAME]" at bounding box center [595, 475] width 1051 height 20
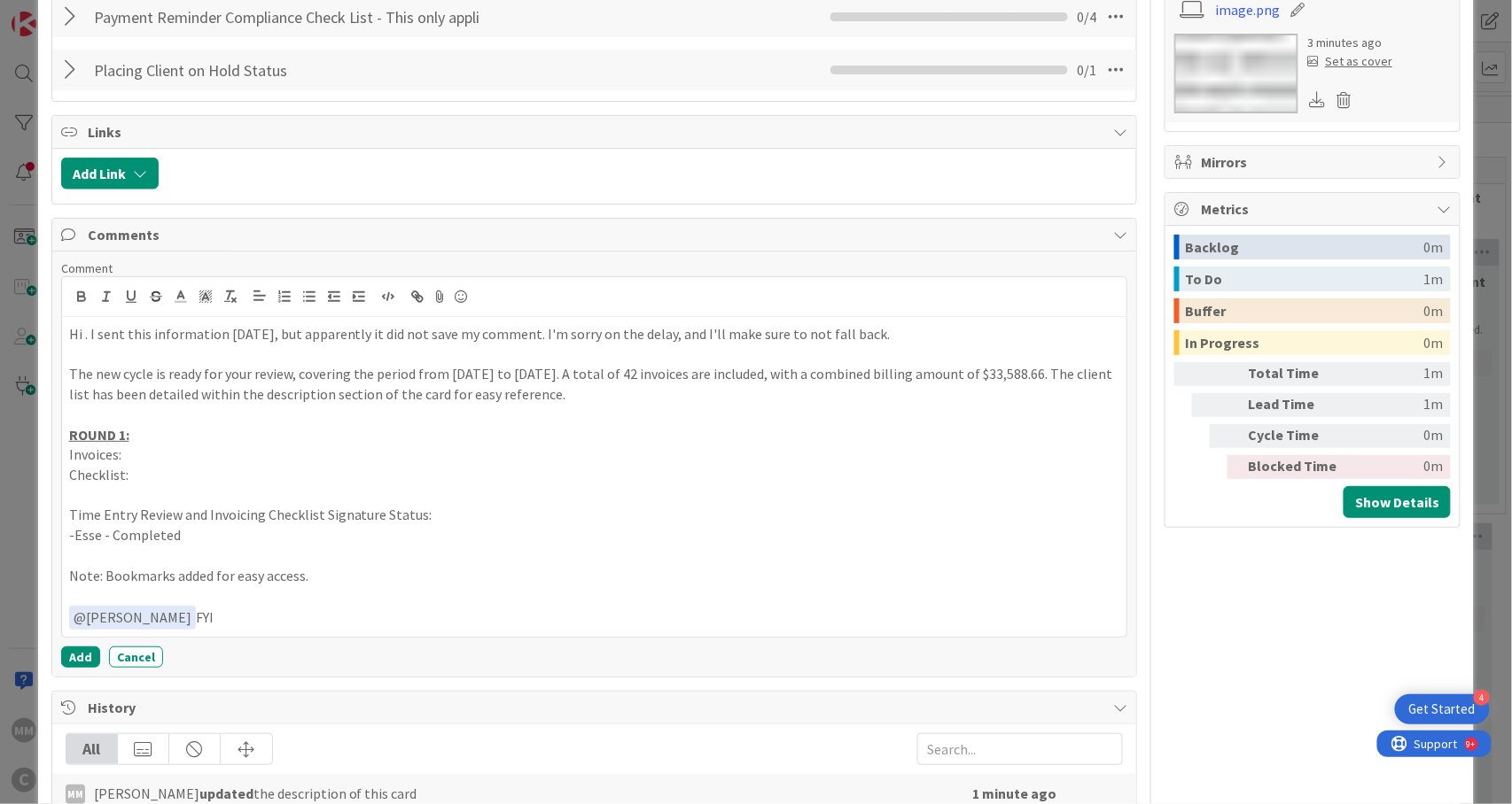
click at [530, 560] on p at bounding box center [595, 555] width 1051 height 20
click at [178, 624] on p "﻿ @ [PERSON_NAME] ﻿ FYI" at bounding box center [595, 618] width 1051 height 24
click at [590, 558] on p at bounding box center [595, 555] width 1051 height 20
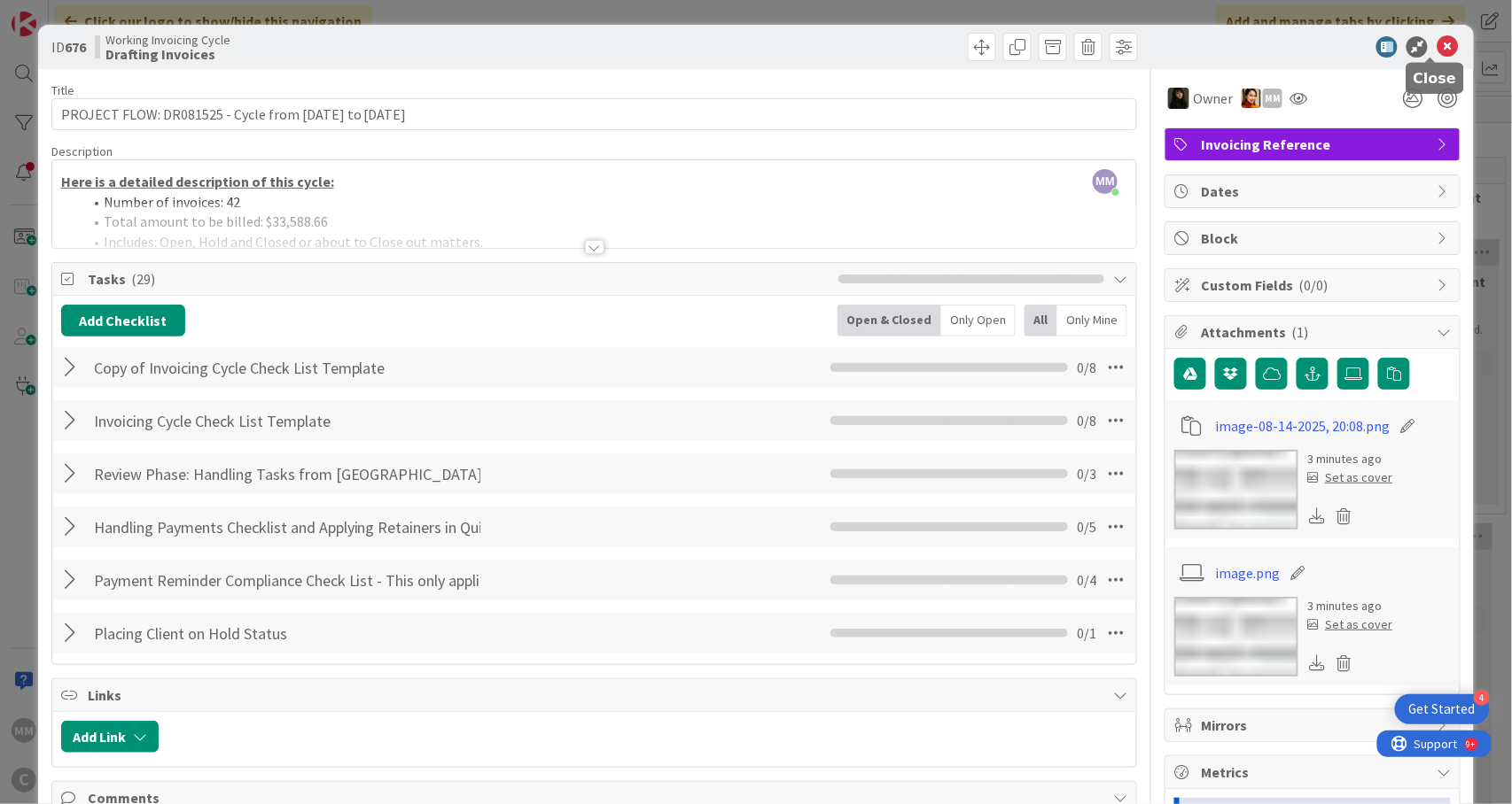
click at [1437, 53] on icon at bounding box center [1447, 46] width 21 height 21
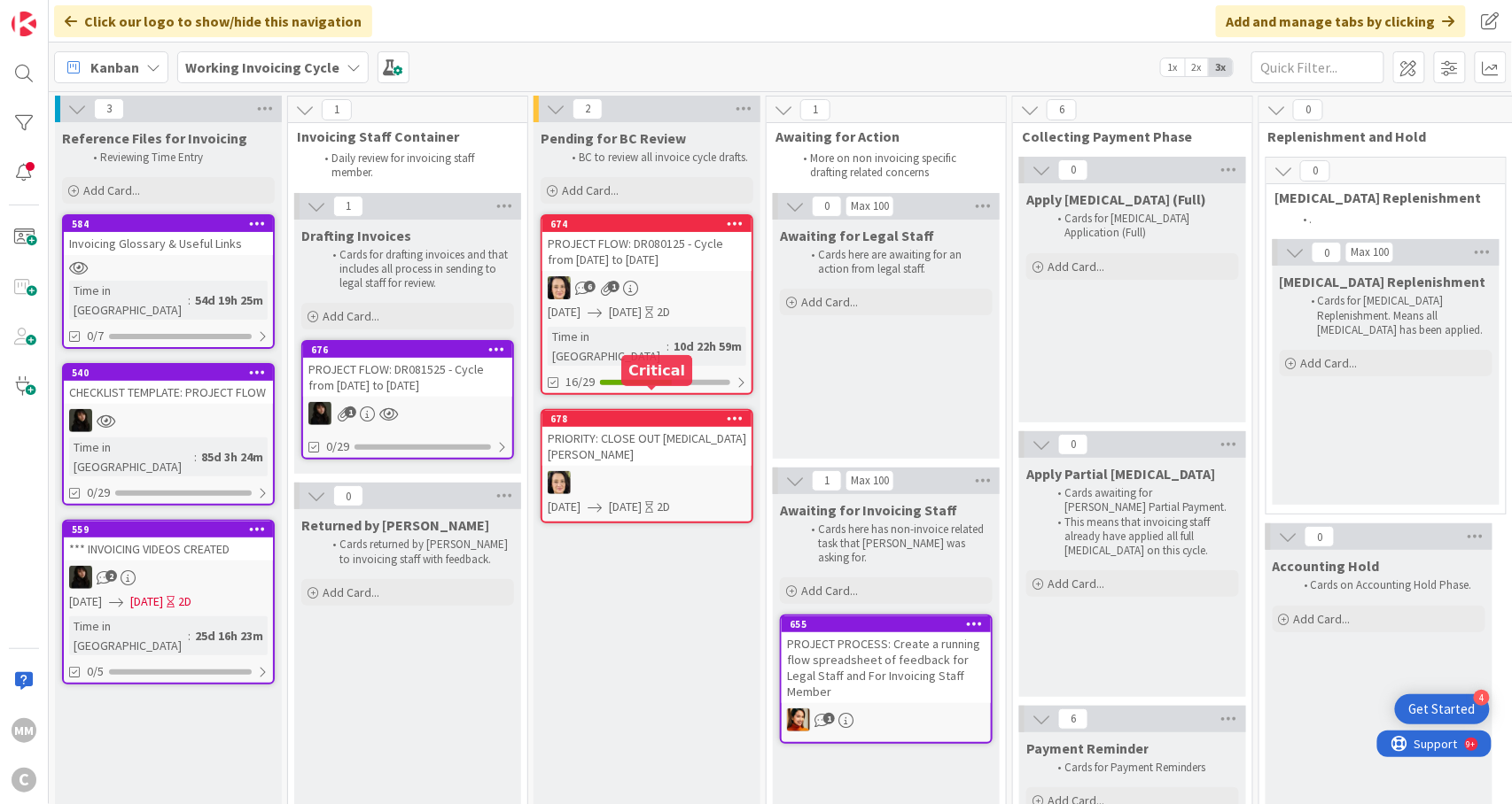
click at [623, 268] on div "PROJECT FLOW: DR080125 - Cycle from [DATE] to [DATE]" at bounding box center [647, 251] width 209 height 39
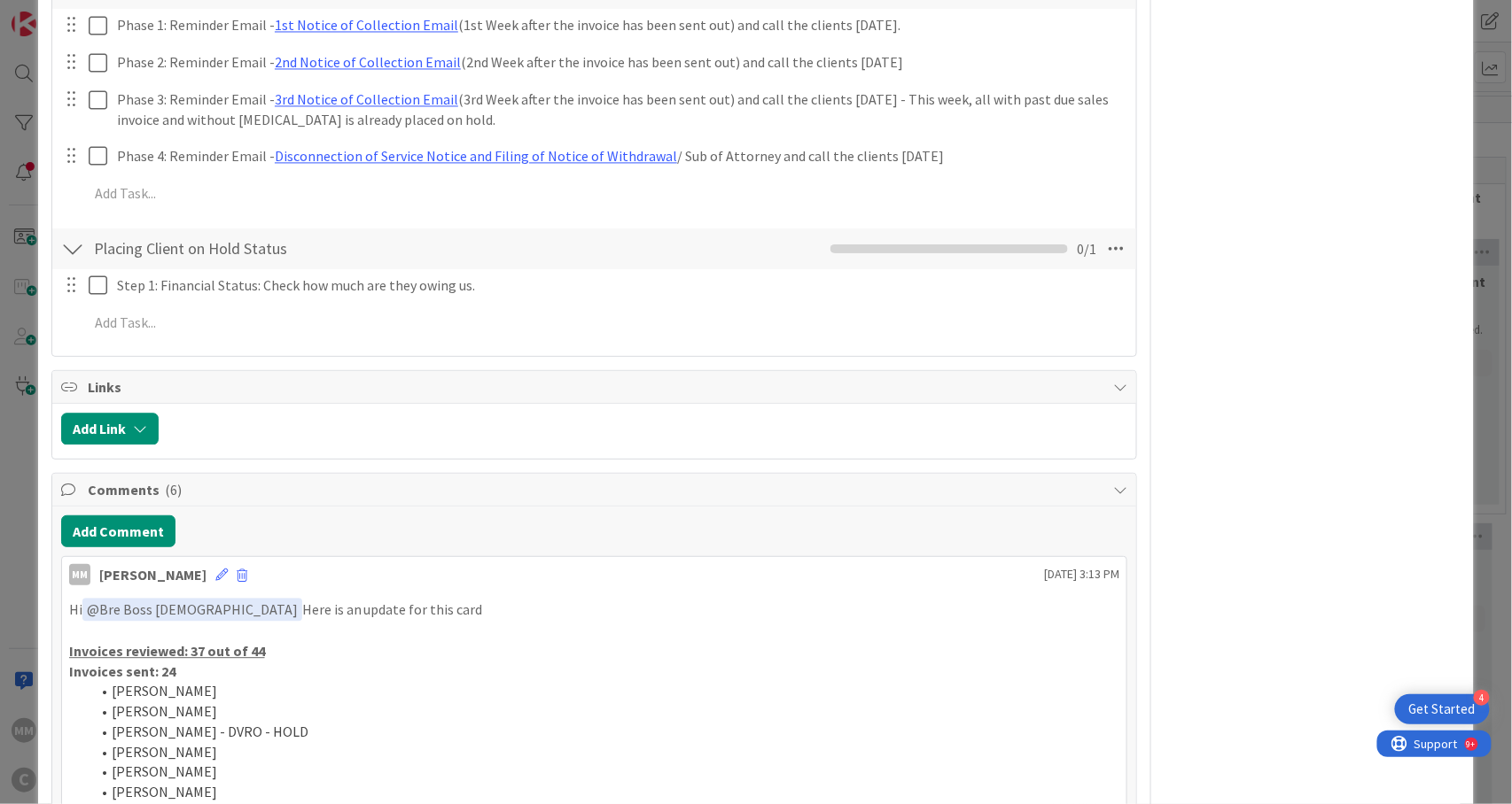
scroll to position [1298, 0]
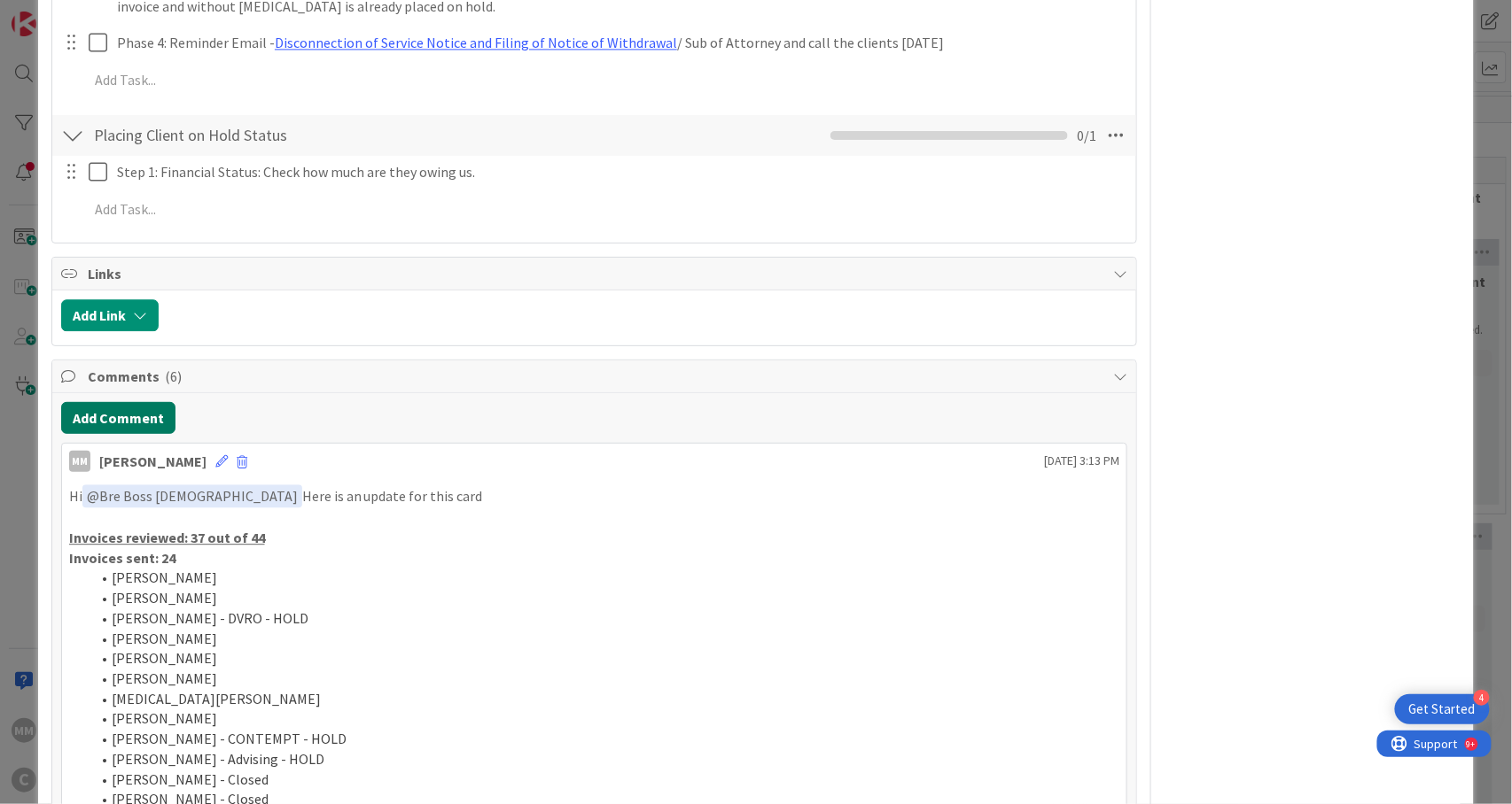
click at [151, 402] on button "Add Comment" at bounding box center [118, 418] width 114 height 32
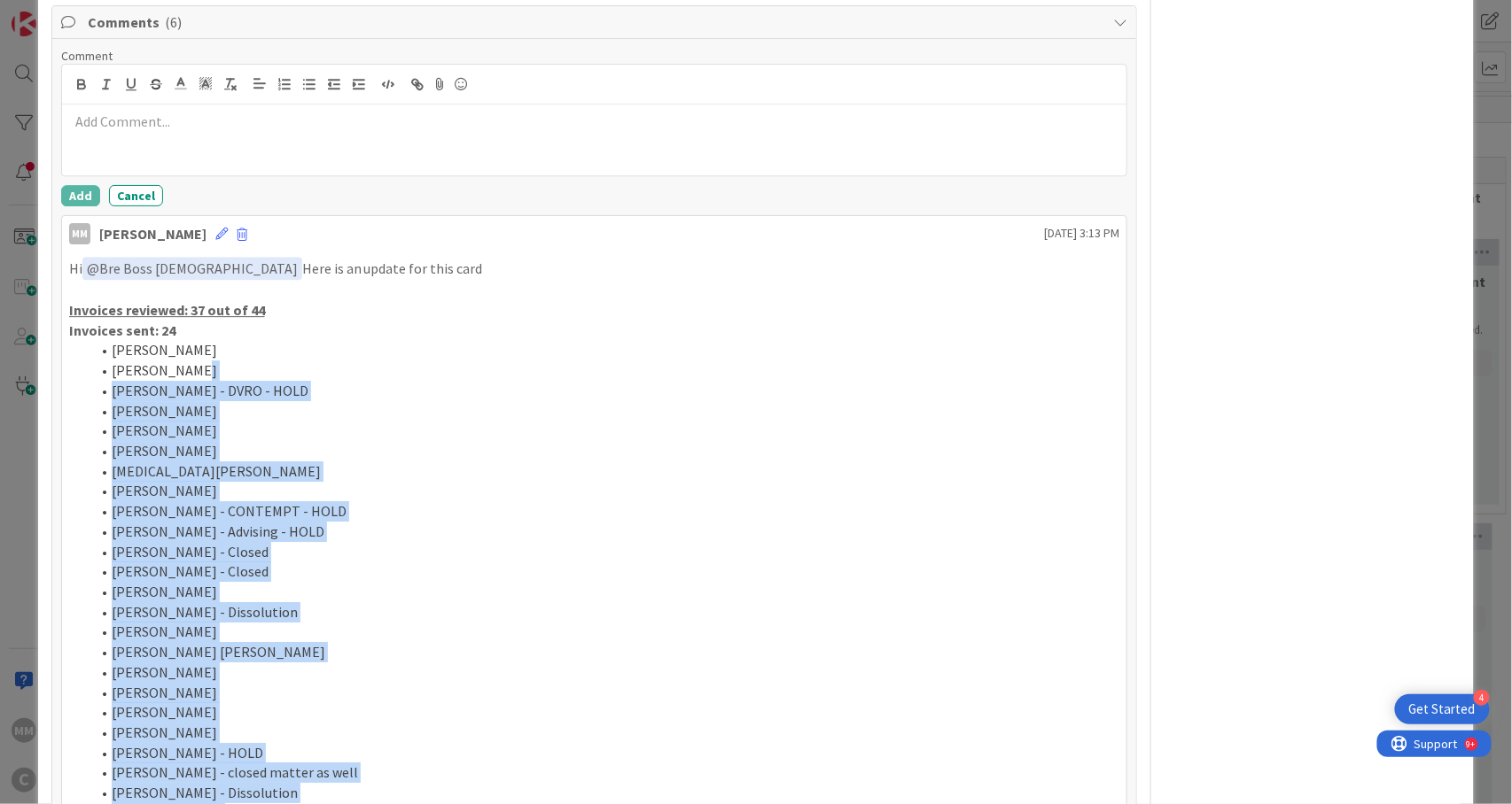
scroll to position [1535, 0]
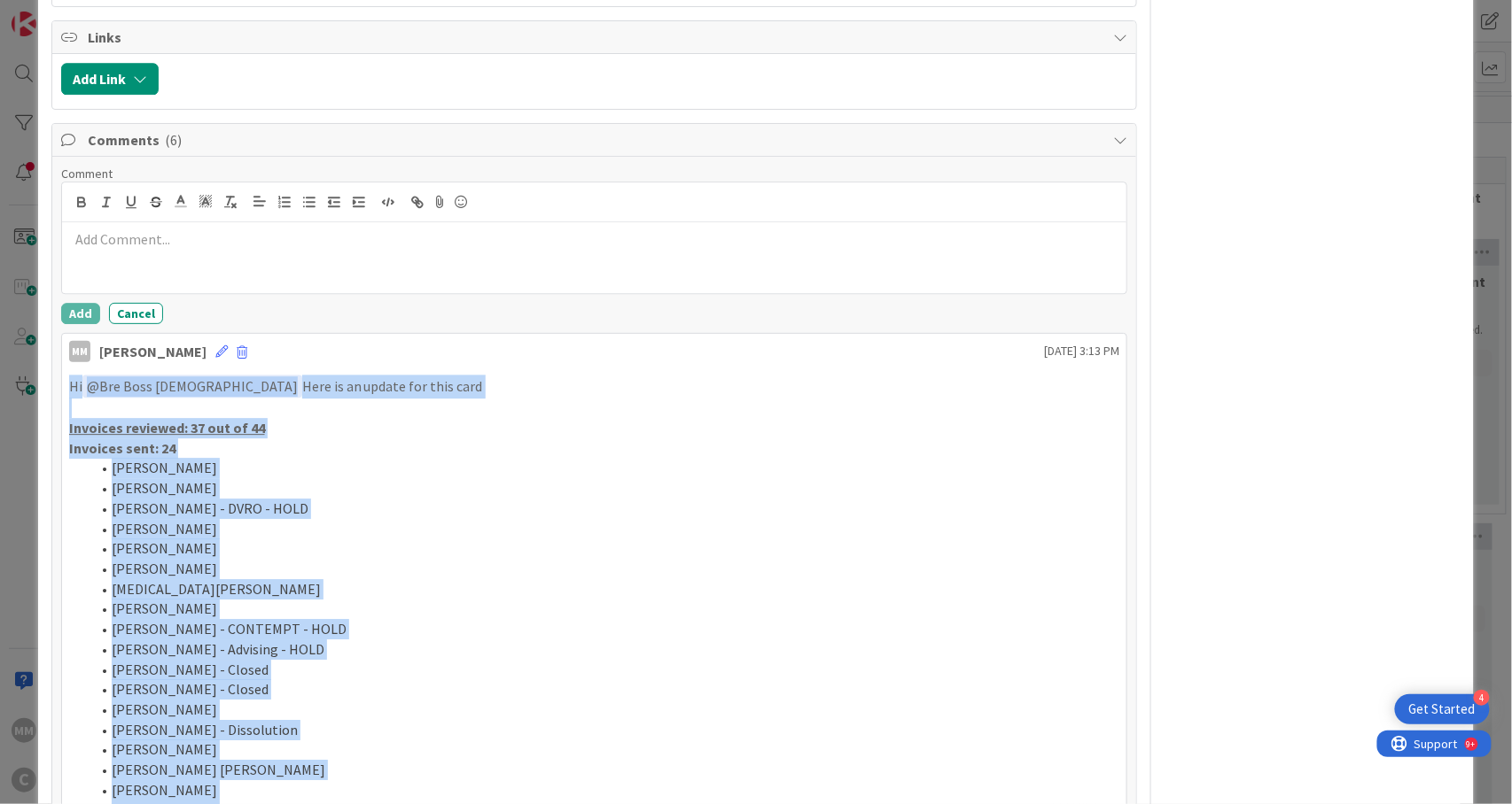
drag, startPoint x: 509, startPoint y: 418, endPoint x: 66, endPoint y: 339, distance: 450.0
copy div "Lo ﻿ @ Ips Dolo Sita ﻿ Cons ad el seddoe tem inci utla Etdolore magnaali: 95 en…"
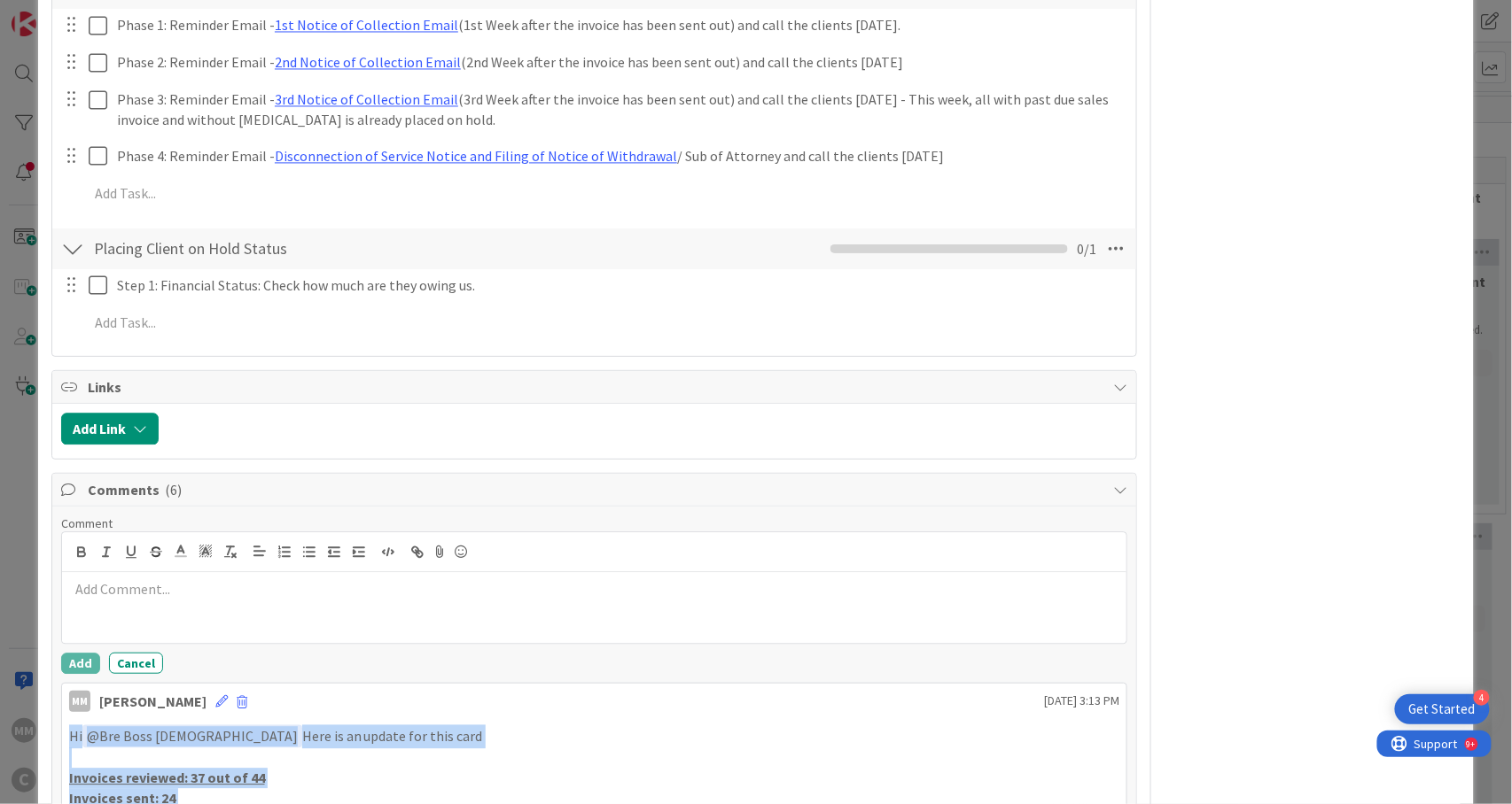
scroll to position [1181, 0]
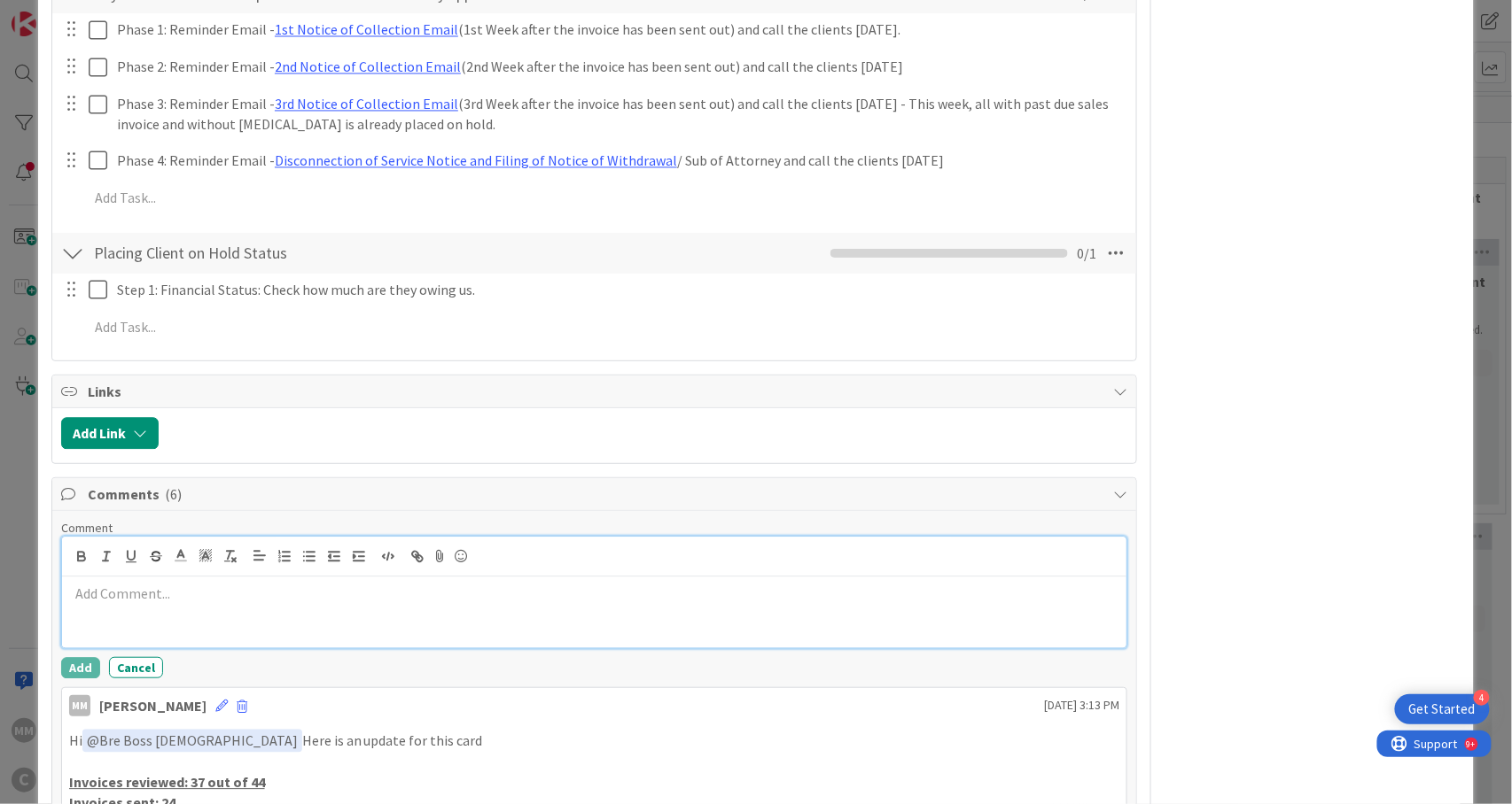
click at [174, 576] on div at bounding box center [595, 611] width 1065 height 71
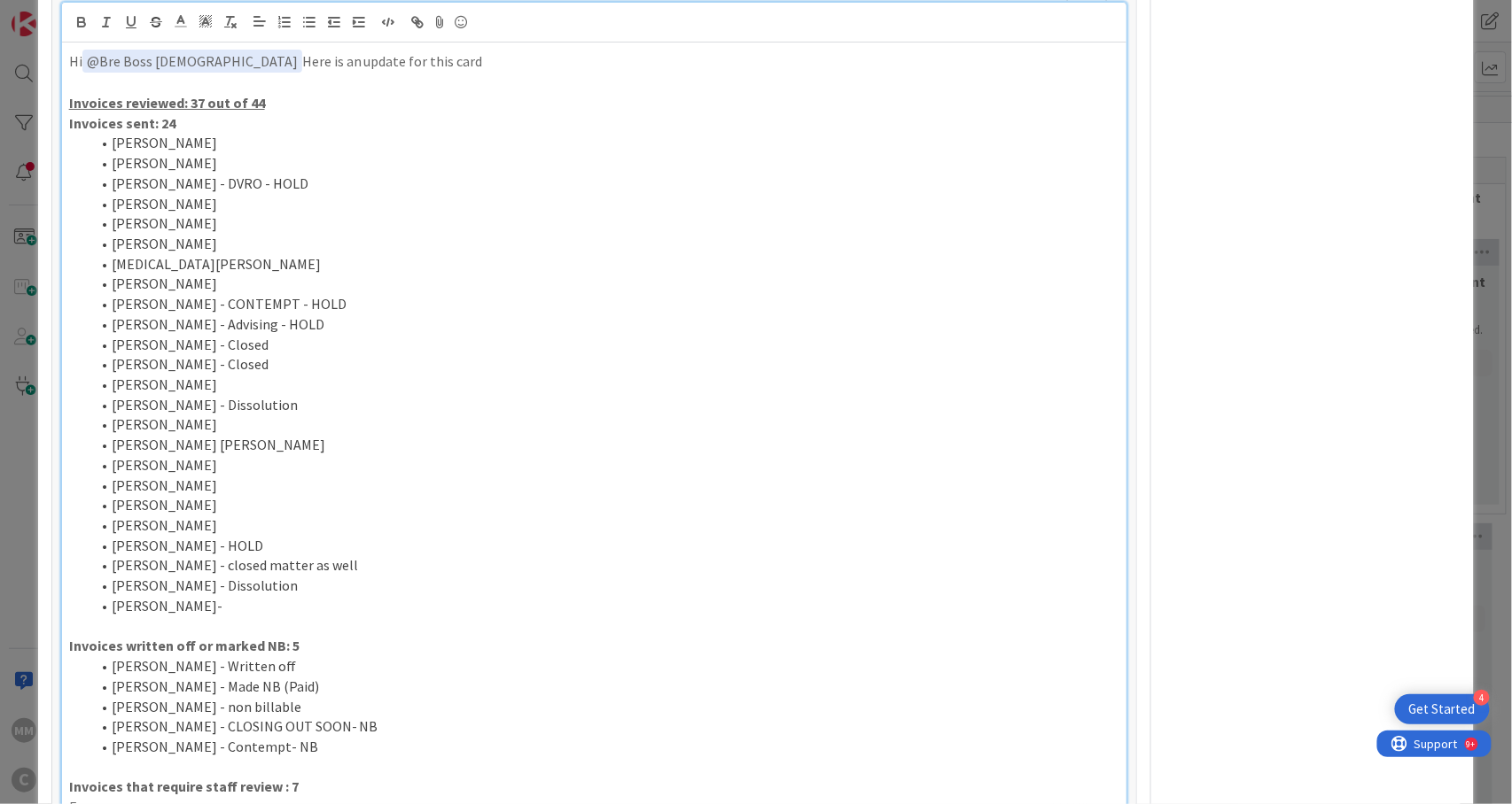
scroll to position [1741, 0]
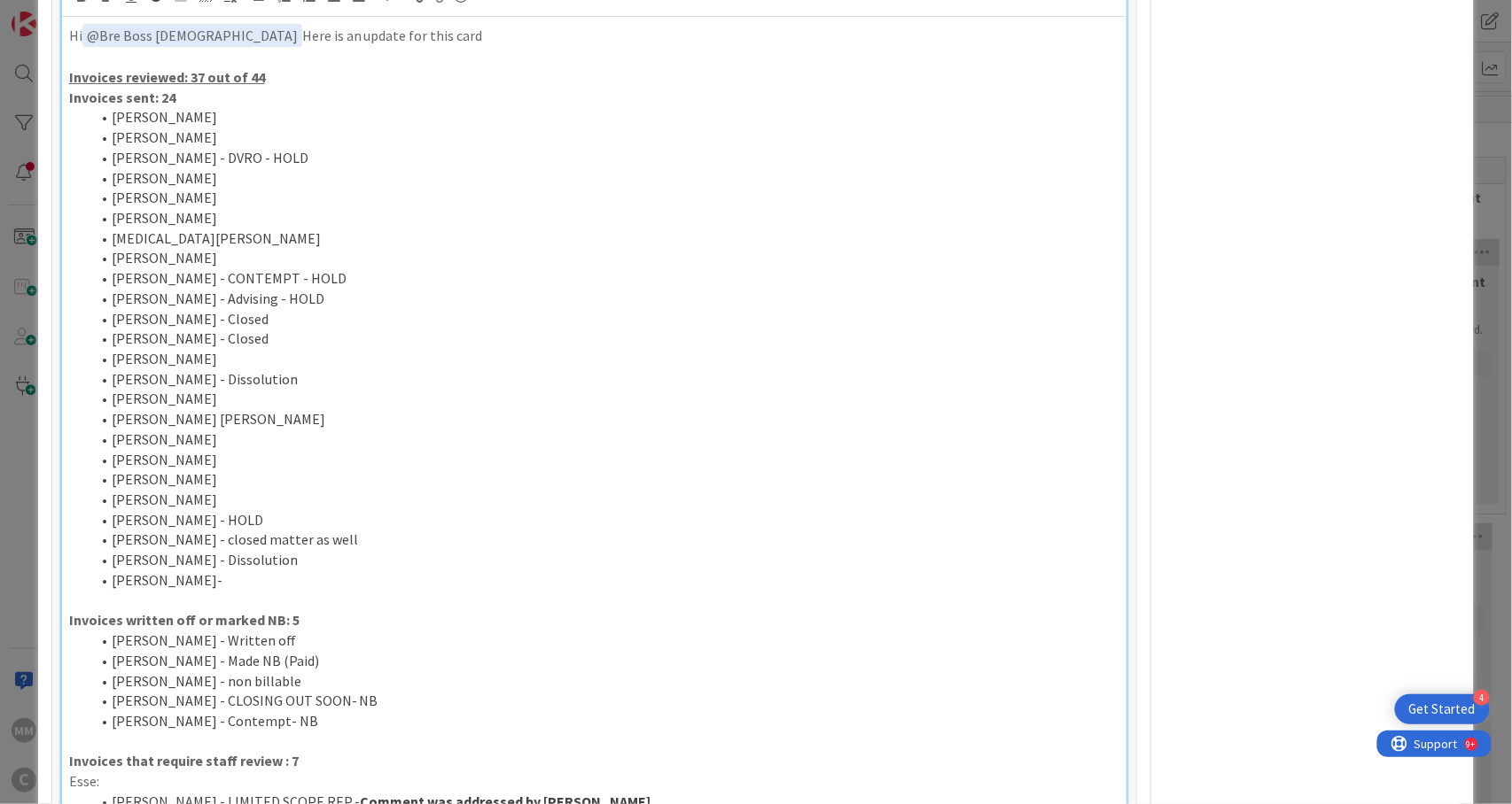
drag, startPoint x: 96, startPoint y: 314, endPoint x: 380, endPoint y: 554, distance: 371.8
click at [380, 554] on ol "[PERSON_NAME] [PERSON_NAME] [PERSON_NAME] - DVRO - HOLD [PERSON_NAME] [PERSON_N…" at bounding box center [595, 348] width 1051 height 482
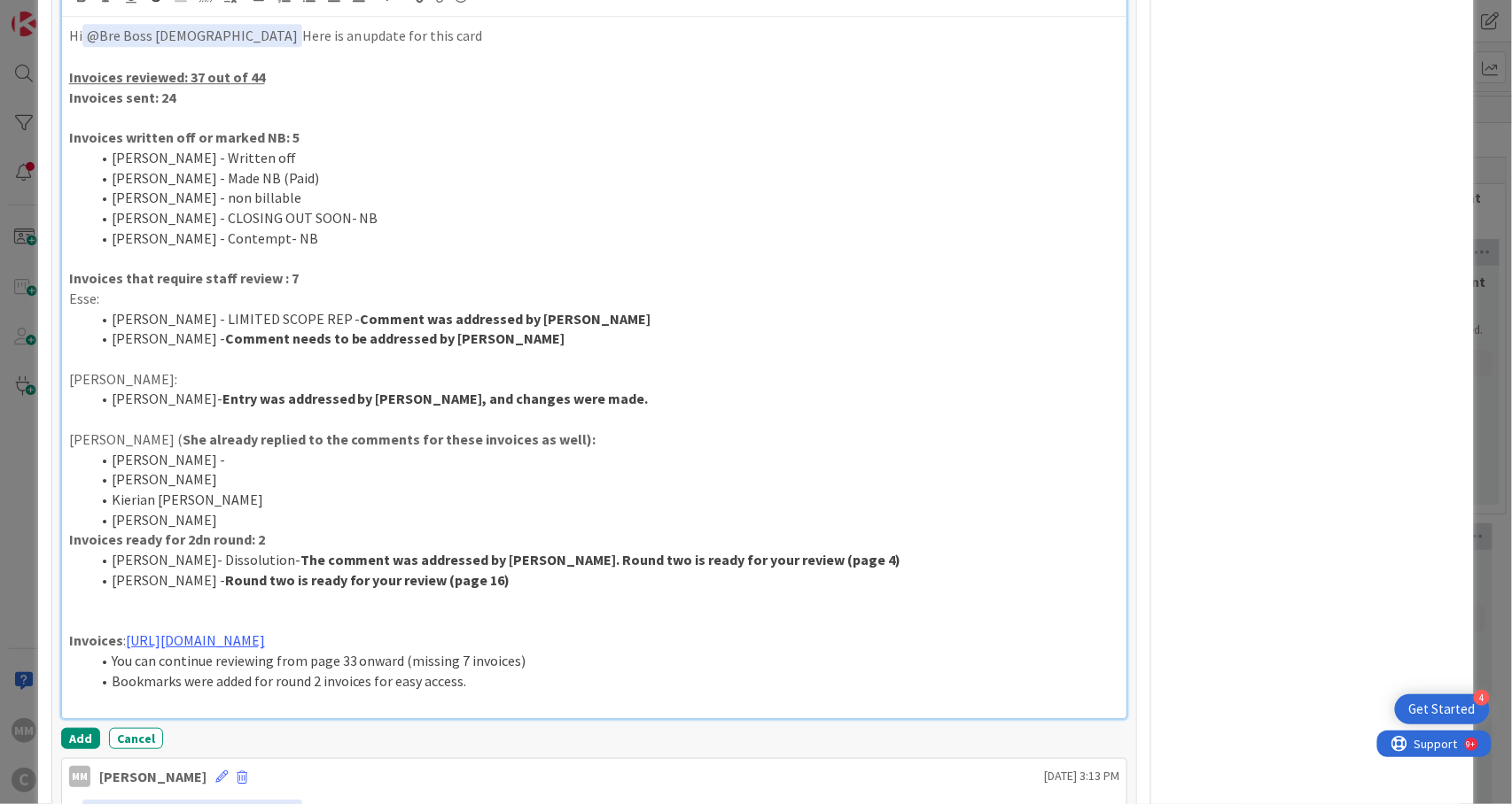
click at [136, 107] on p at bounding box center [595, 117] width 1051 height 20
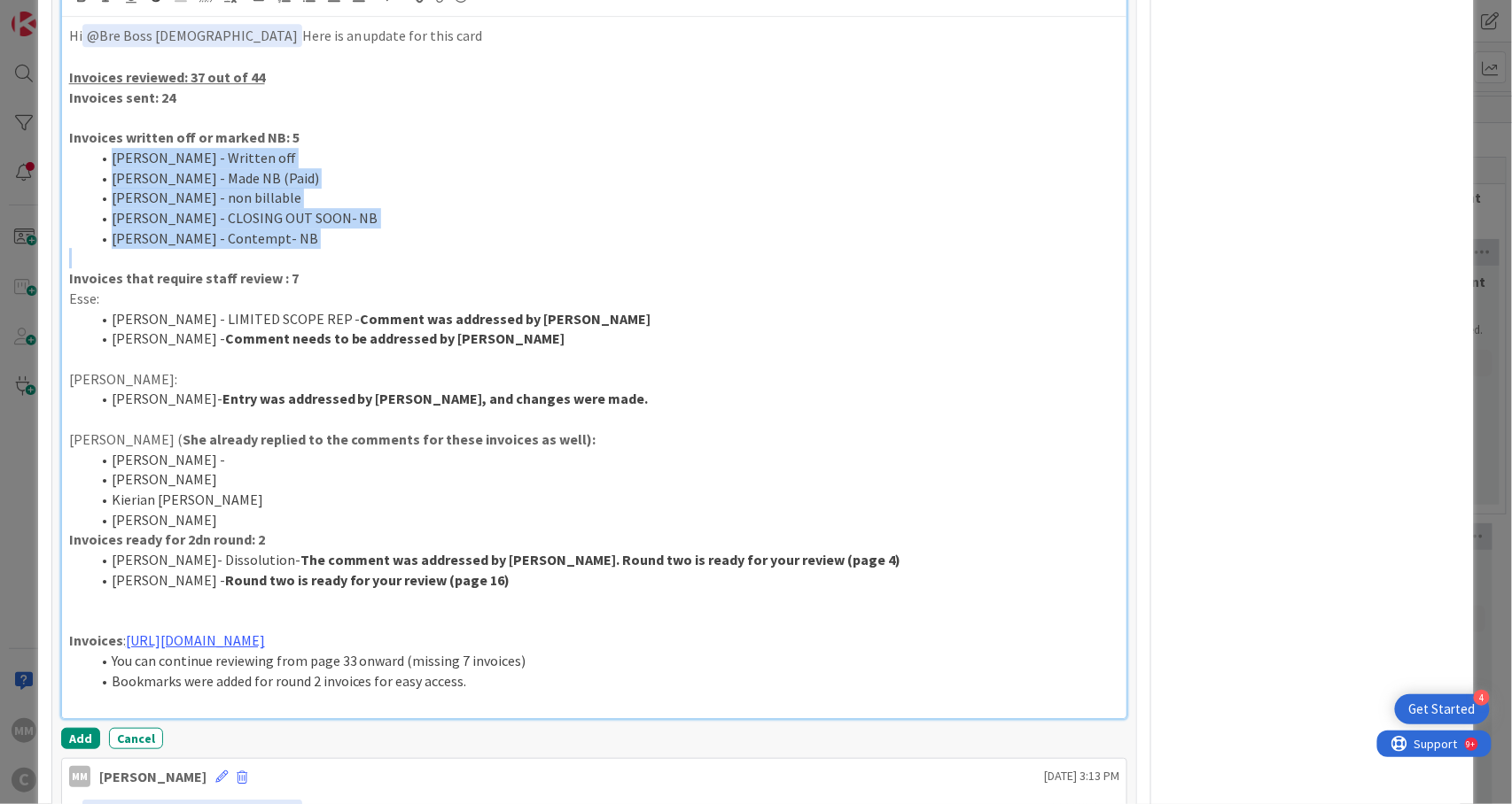
drag, startPoint x: 310, startPoint y: 215, endPoint x: 96, endPoint y: 128, distance: 231.0
click at [96, 128] on div "Hi ﻿ @ Bre Boss [DEMOGRAPHIC_DATA] ﻿ Here is an update for this card Invoices r…" at bounding box center [595, 368] width 1065 height 701
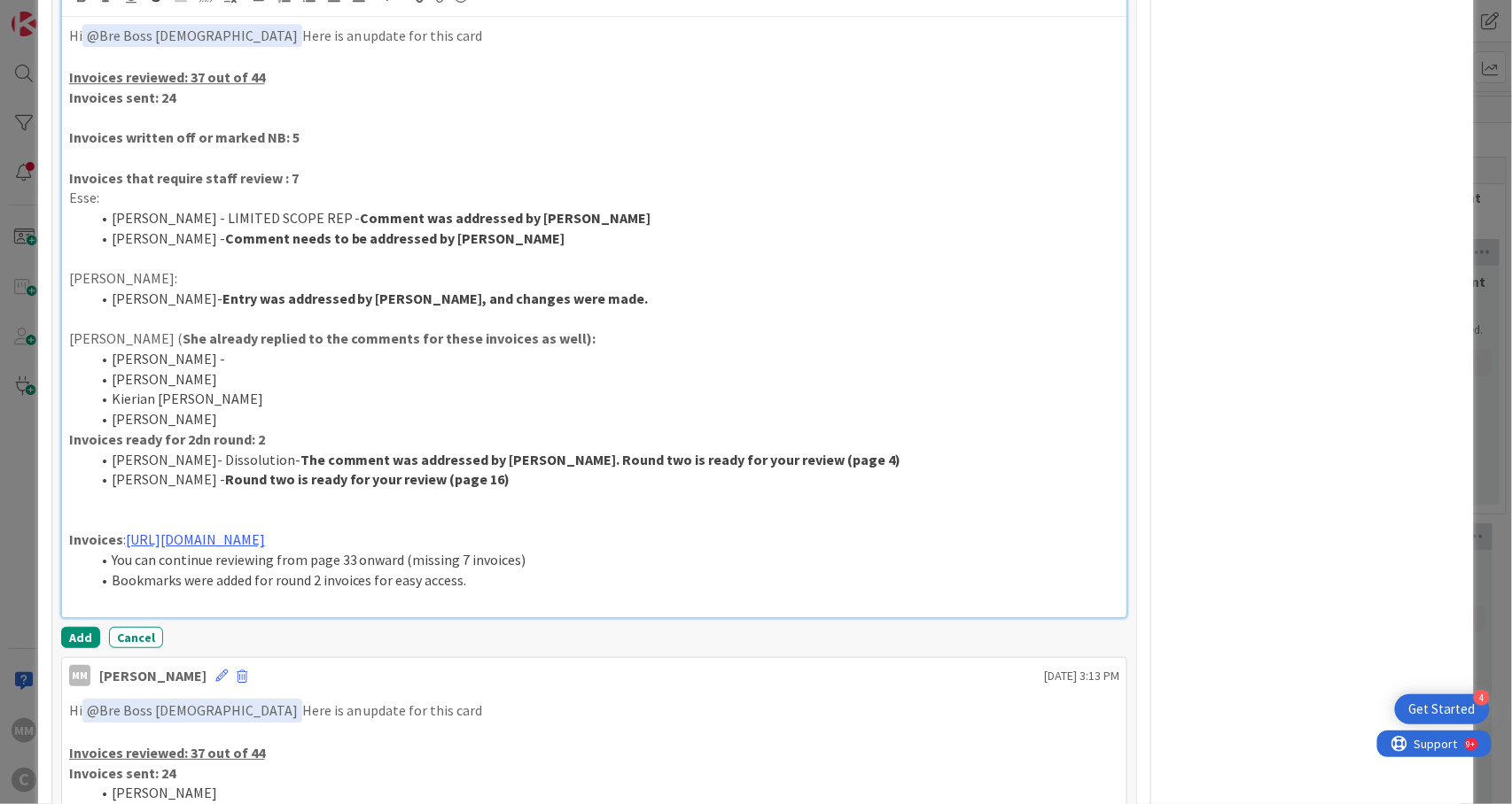
click at [161, 107] on p at bounding box center [595, 117] width 1051 height 20
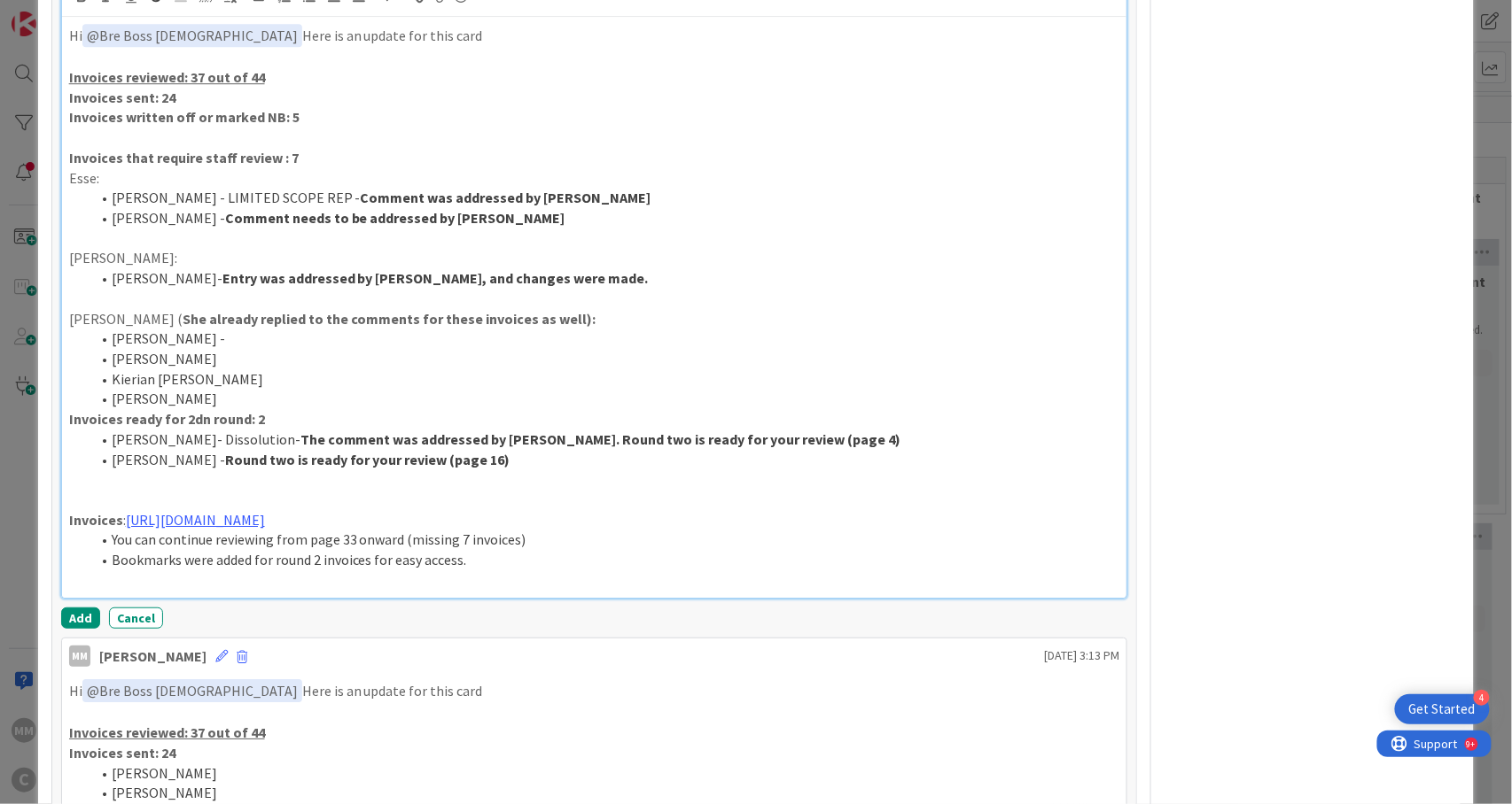
click at [137, 128] on p at bounding box center [595, 138] width 1051 height 20
click at [196, 67] on p "Invoices reviewed: 37 out of 44" at bounding box center [595, 77] width 1051 height 20
click at [189, 88] on p "Invoices sent: 24" at bounding box center [595, 98] width 1051 height 20
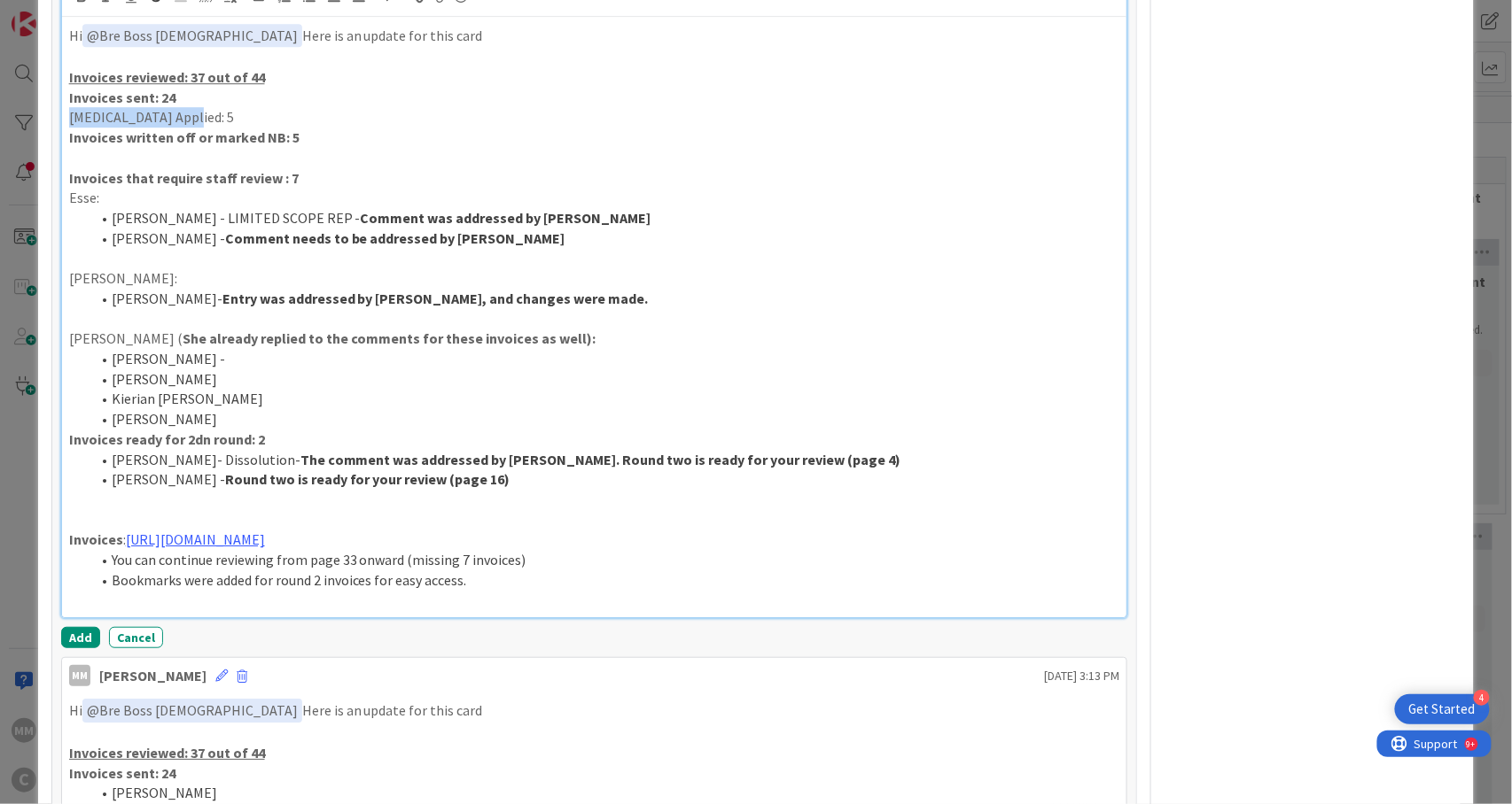
drag, startPoint x: 197, startPoint y: 79, endPoint x: 66, endPoint y: 82, distance: 131.0
click at [66, 82] on div "Hi ﻿ @ Bre Boss [DEMOGRAPHIC_DATA] ﻿ Here is an update for this card Invoices r…" at bounding box center [595, 318] width 1065 height 601
click at [188, 148] on p at bounding box center [595, 158] width 1051 height 20
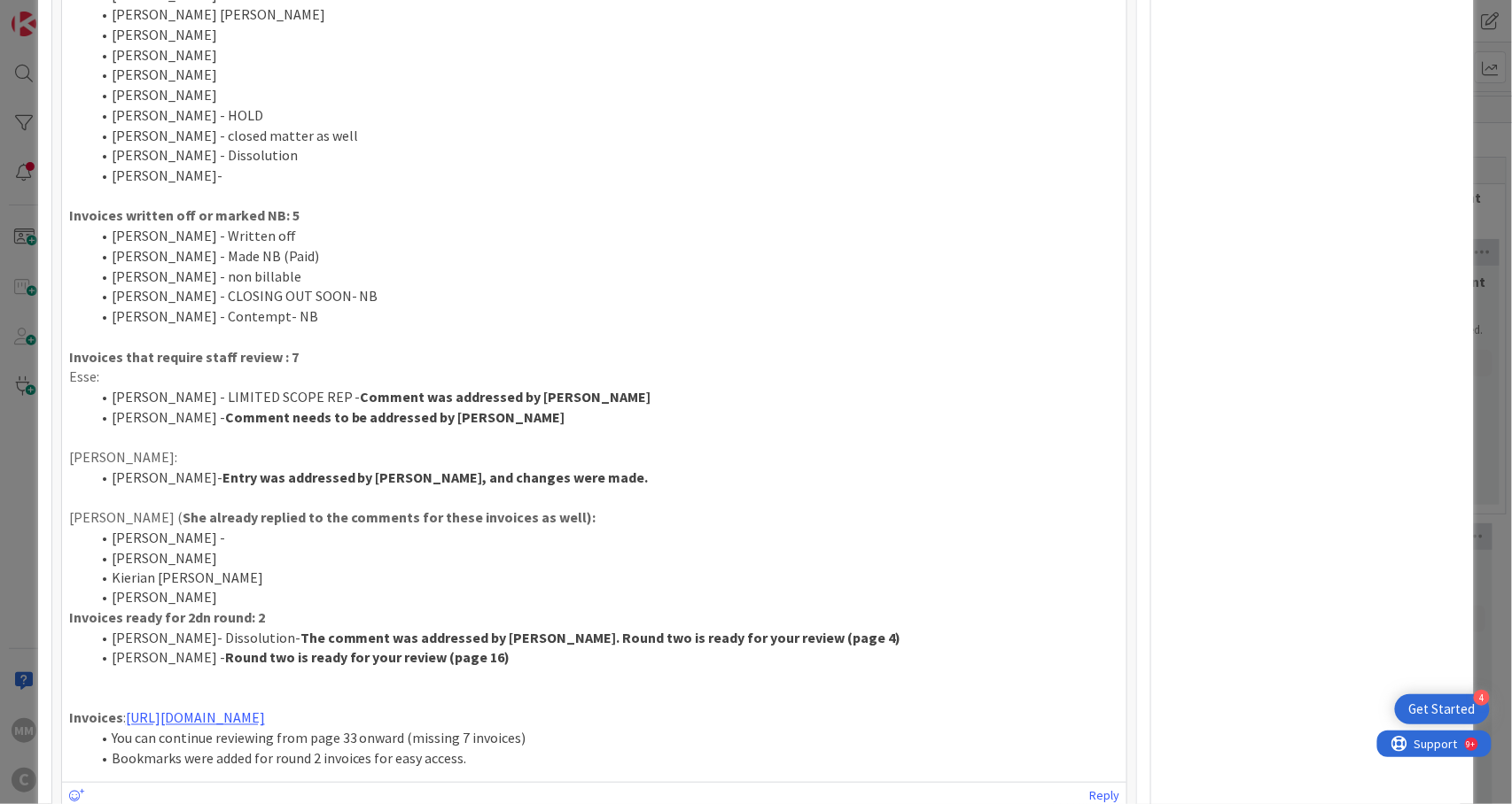
scroll to position [2804, 0]
click at [265, 707] on link "[URL][DOMAIN_NAME]" at bounding box center [195, 716] width 139 height 18
drag, startPoint x: 280, startPoint y: 384, endPoint x: 353, endPoint y: 381, distance: 73.1
click at [353, 405] on strong "Comment needs to be addressed by [PERSON_NAME]" at bounding box center [395, 414] width 341 height 18
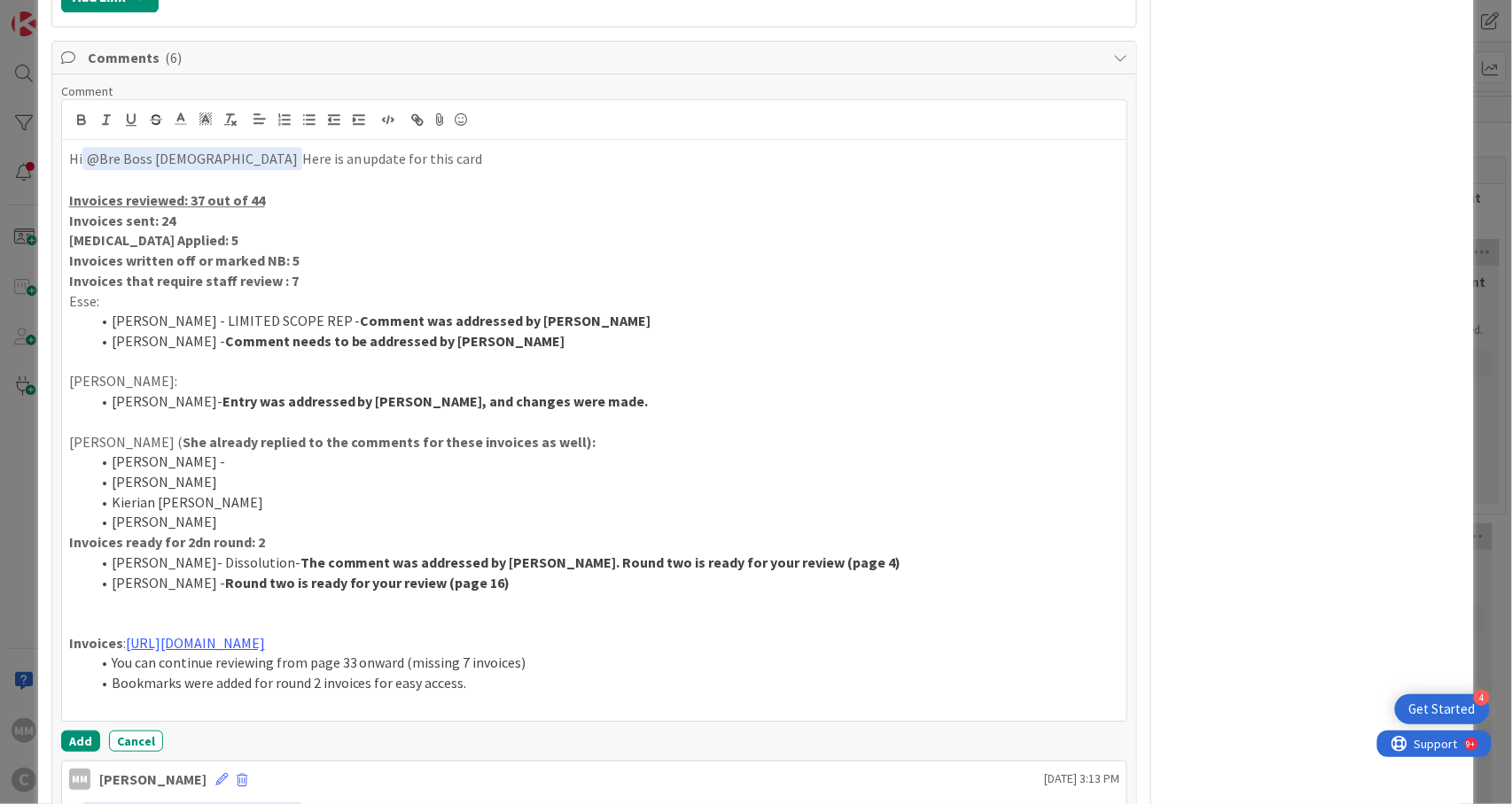
scroll to position [1623, 0]
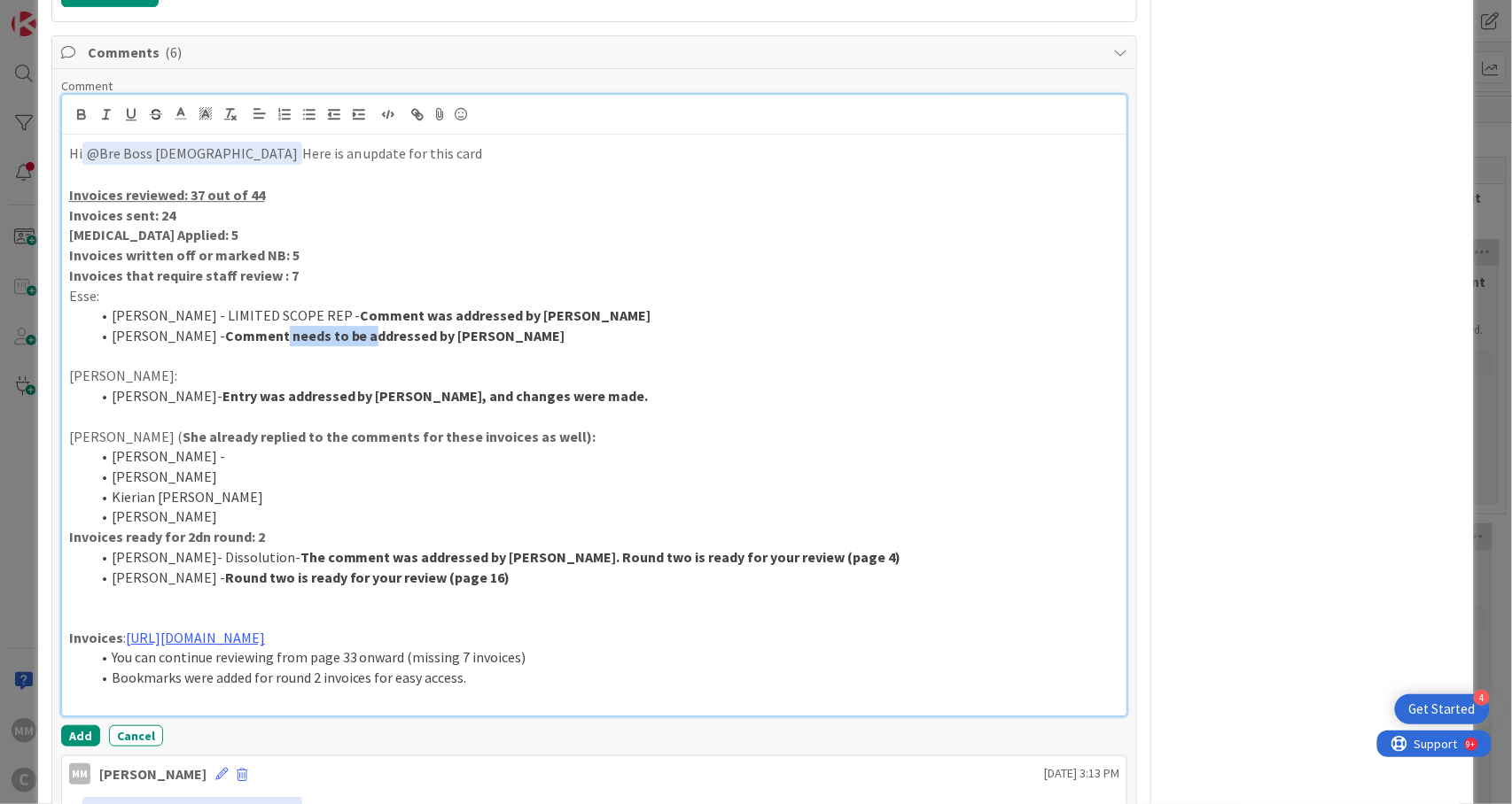
drag, startPoint x: 277, startPoint y: 307, endPoint x: 358, endPoint y: 302, distance: 81.2
click at [358, 327] on strong "Comment needs to be addressed by [PERSON_NAME]" at bounding box center [395, 336] width 341 height 18
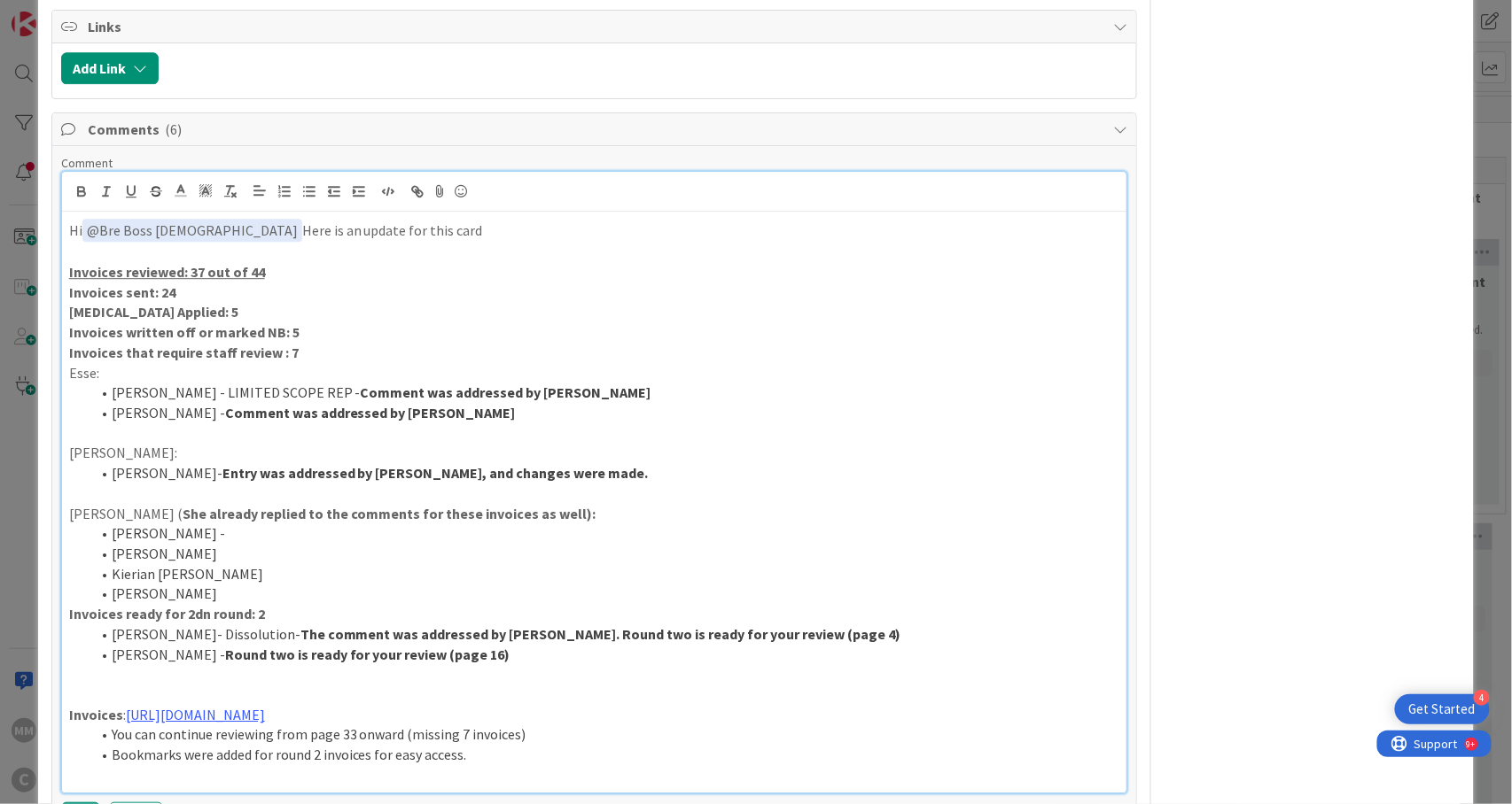
scroll to position [1504, 0]
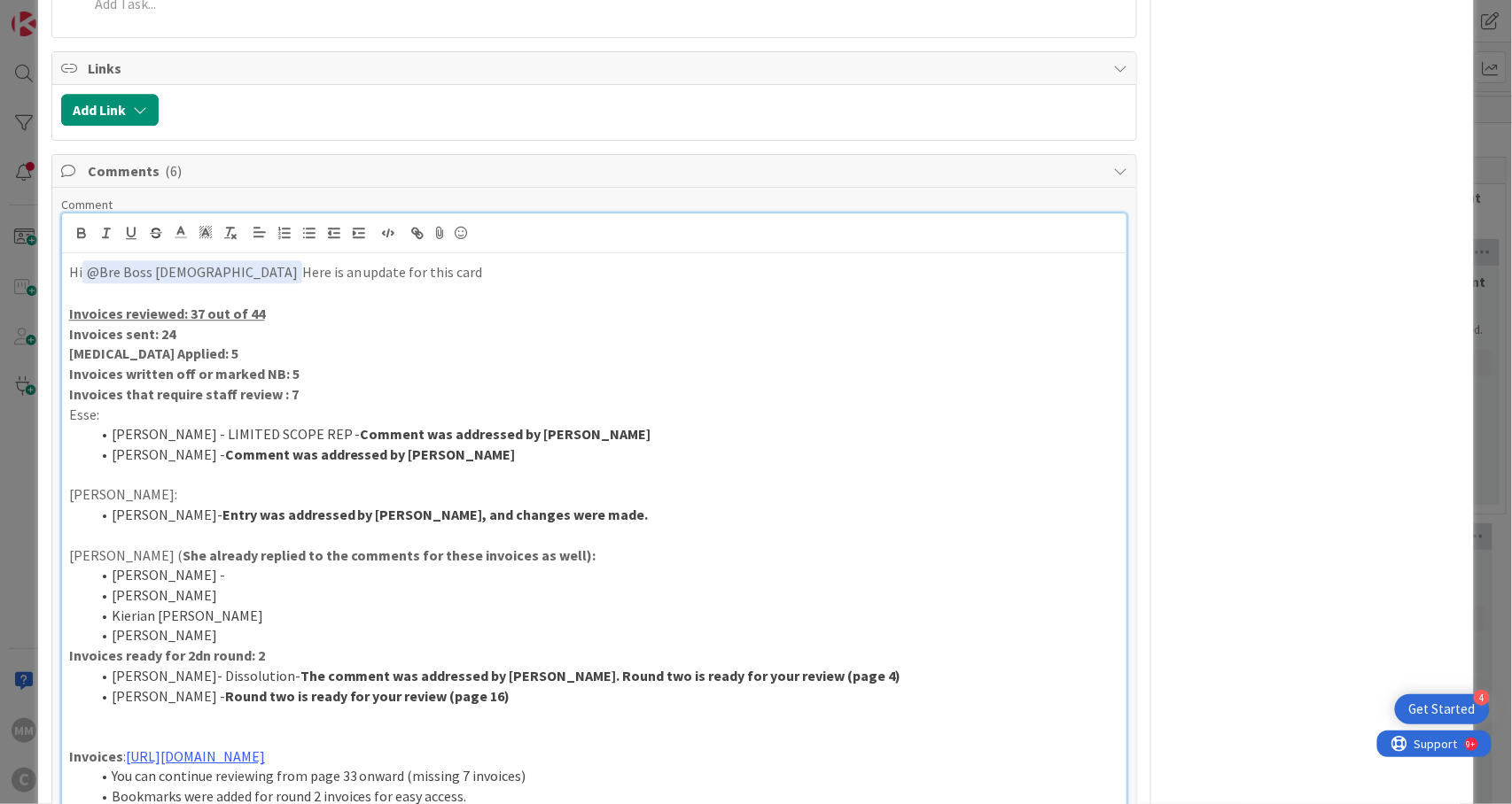
click at [380, 261] on p "Hi ﻿ @ Bre Boss [DEMOGRAPHIC_DATA] ﻿ Here is an update for this card" at bounding box center [595, 273] width 1051 height 24
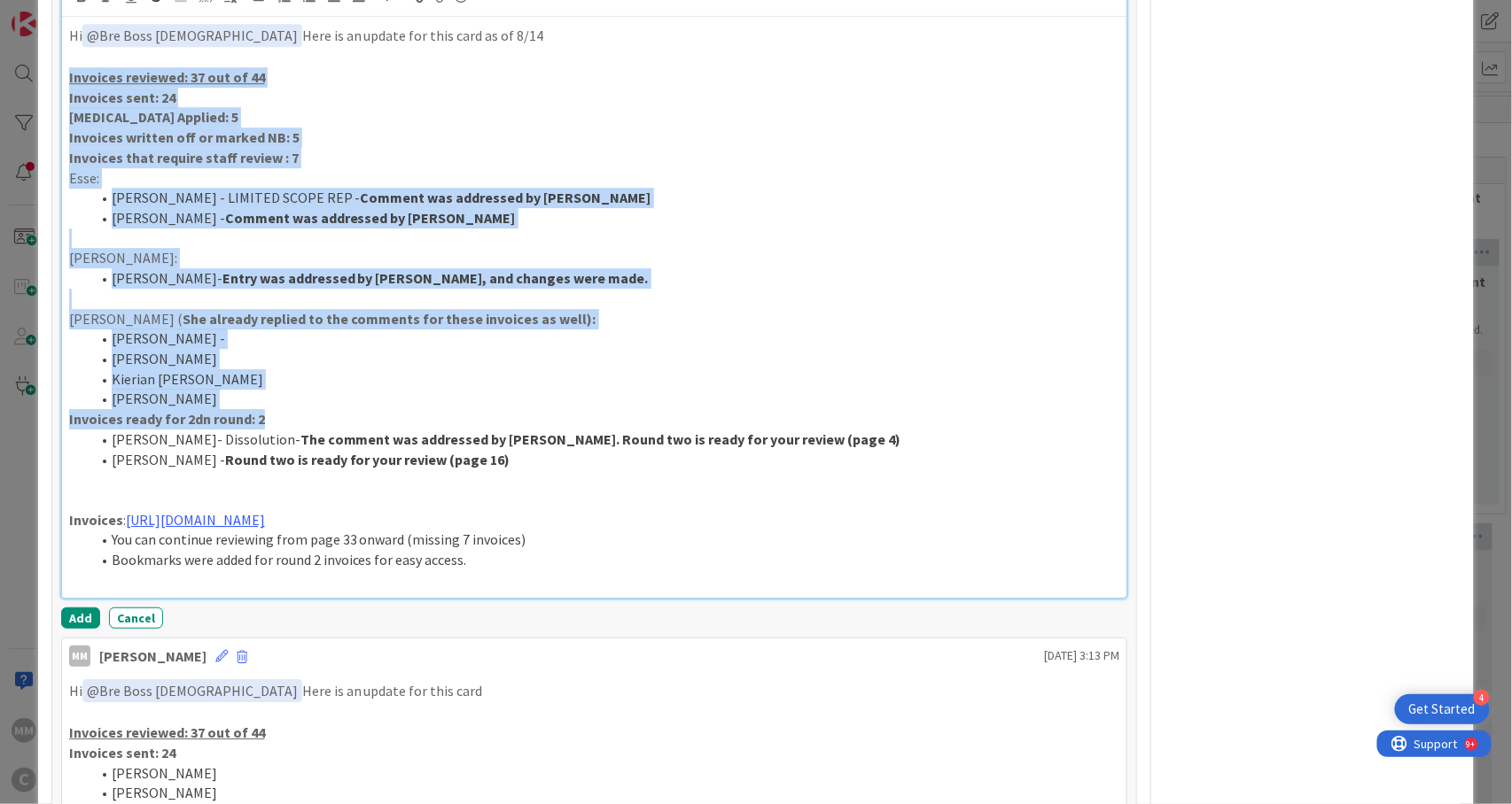
drag, startPoint x: 274, startPoint y: 384, endPoint x: 58, endPoint y: 51, distance: 396.9
copy div "Invoices reviewed: 37 out of 44 Invoices sent: 24 [MEDICAL_DATA] Applied: 5 Inv…"
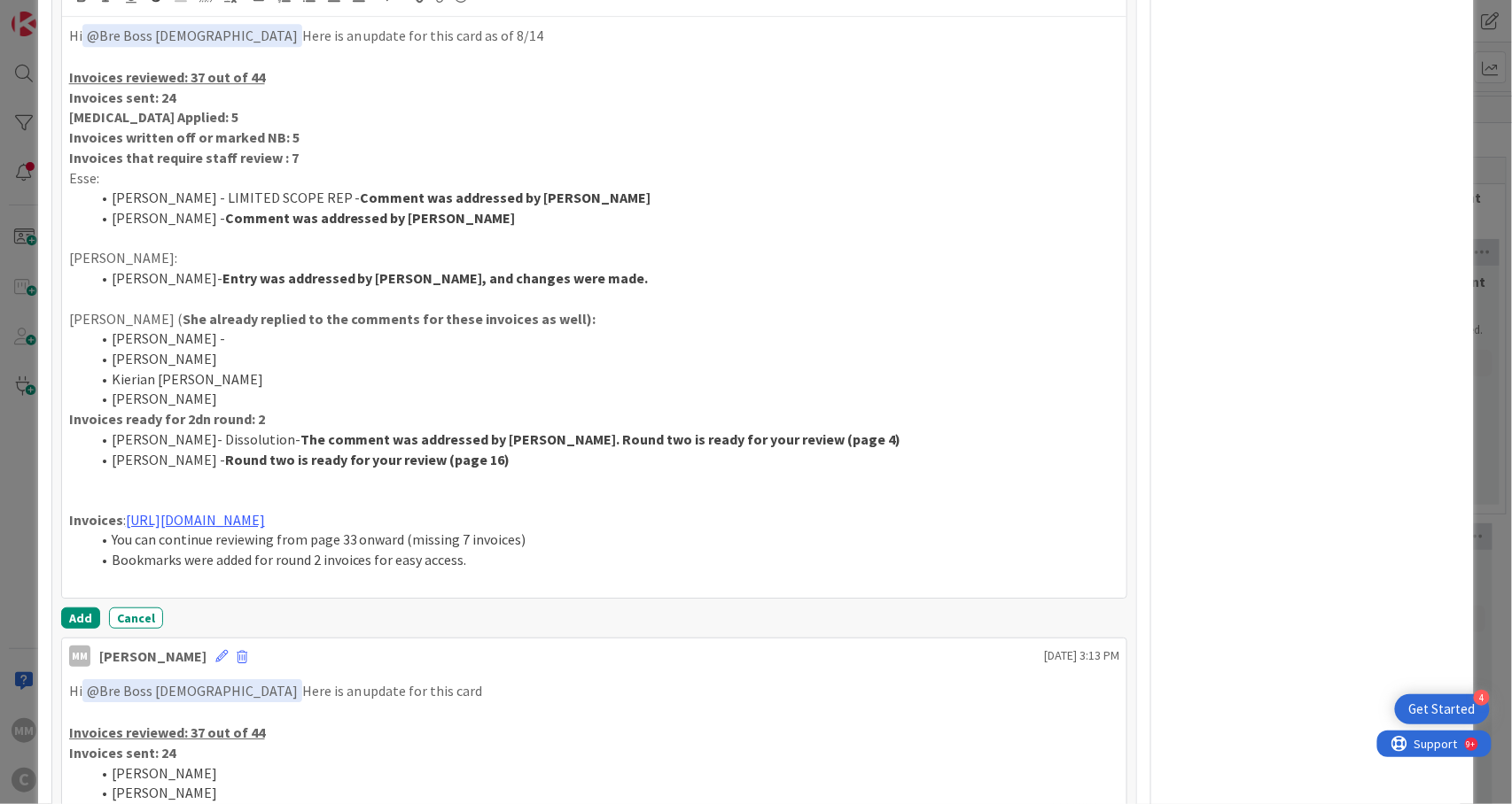
click at [512, 607] on div "Add Cancel" at bounding box center [595, 617] width 1067 height 21
click at [72, 607] on button "Add" at bounding box center [80, 617] width 39 height 21
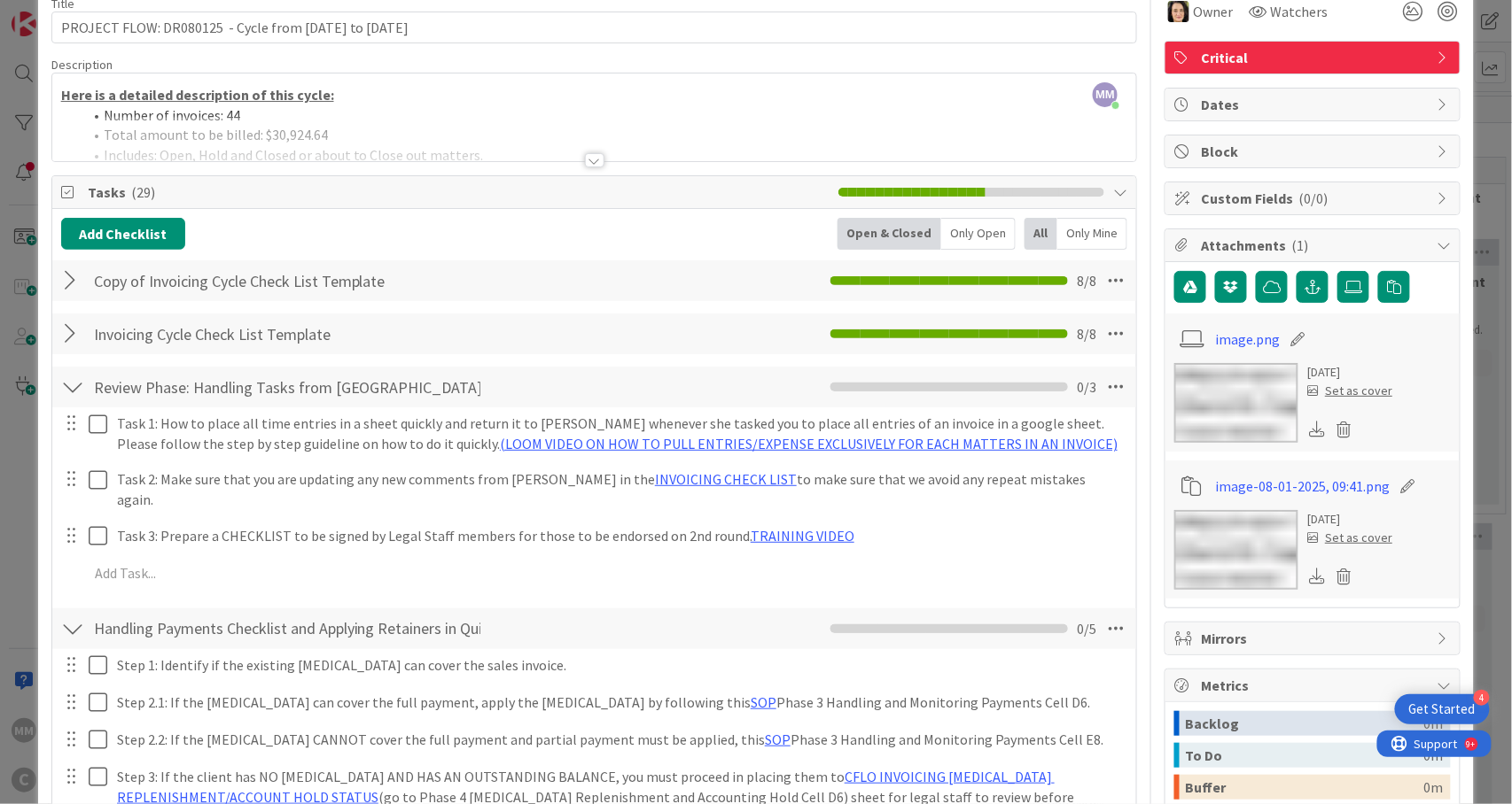
scroll to position [0, 0]
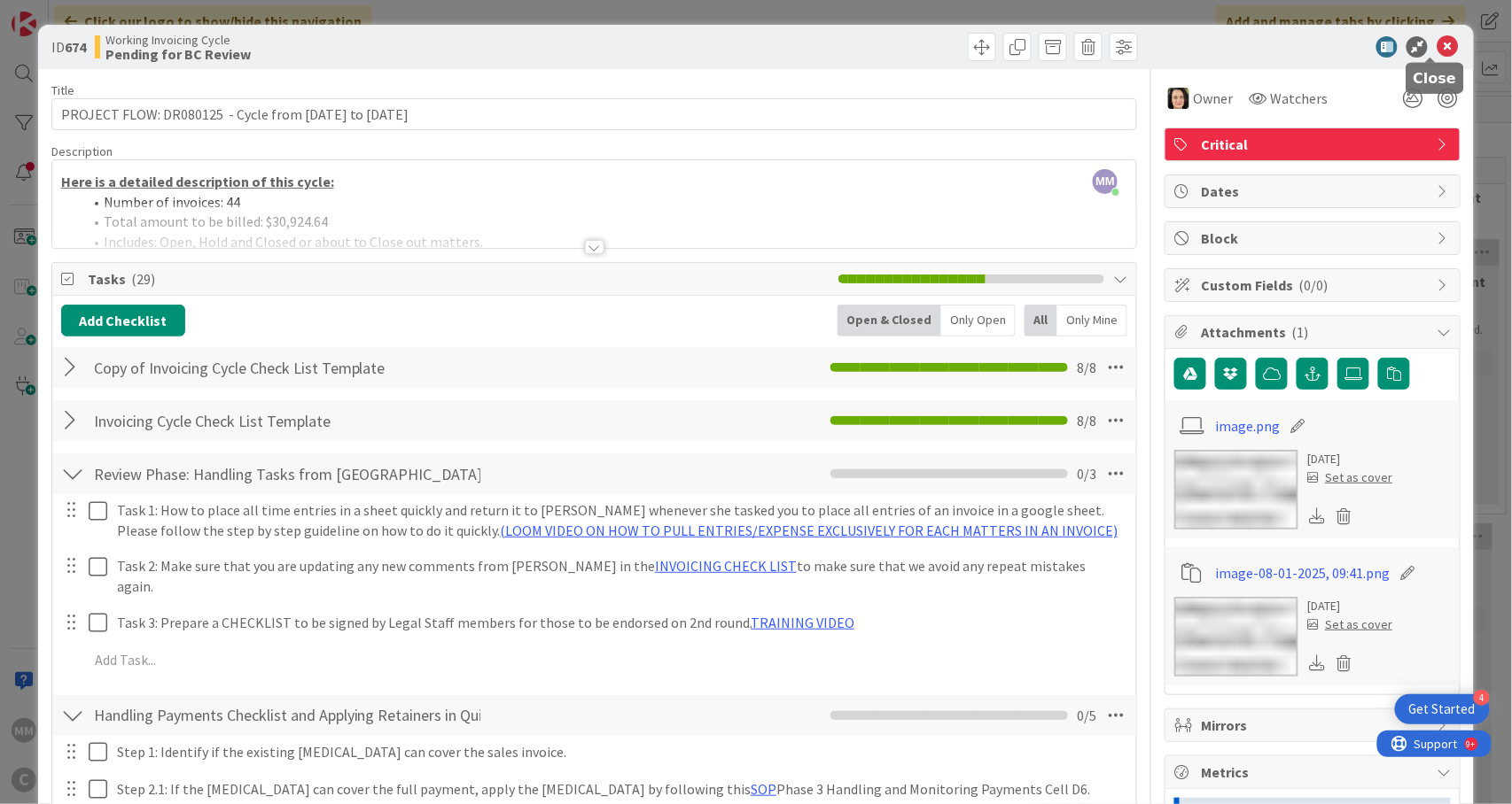
click at [1437, 53] on icon at bounding box center [1447, 46] width 21 height 21
